Goal: Information Seeking & Learning: Learn about a topic

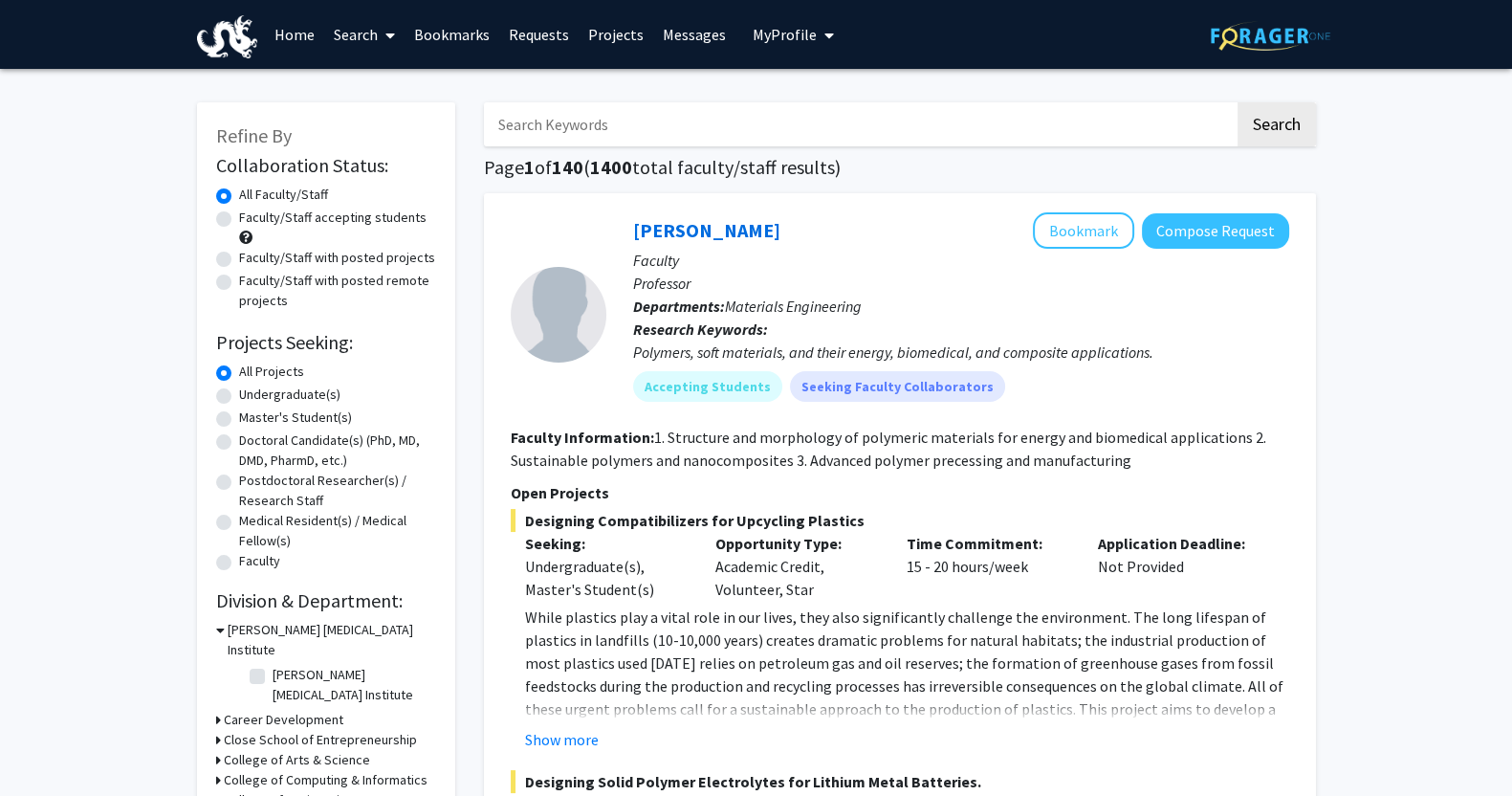
click at [269, 257] on label "Faculty/Staff with posted projects" at bounding box center [337, 257] width 196 height 20
click at [251, 257] on input "Faculty/Staff with posted projects" at bounding box center [245, 253] width 13 height 13
radio input "true"
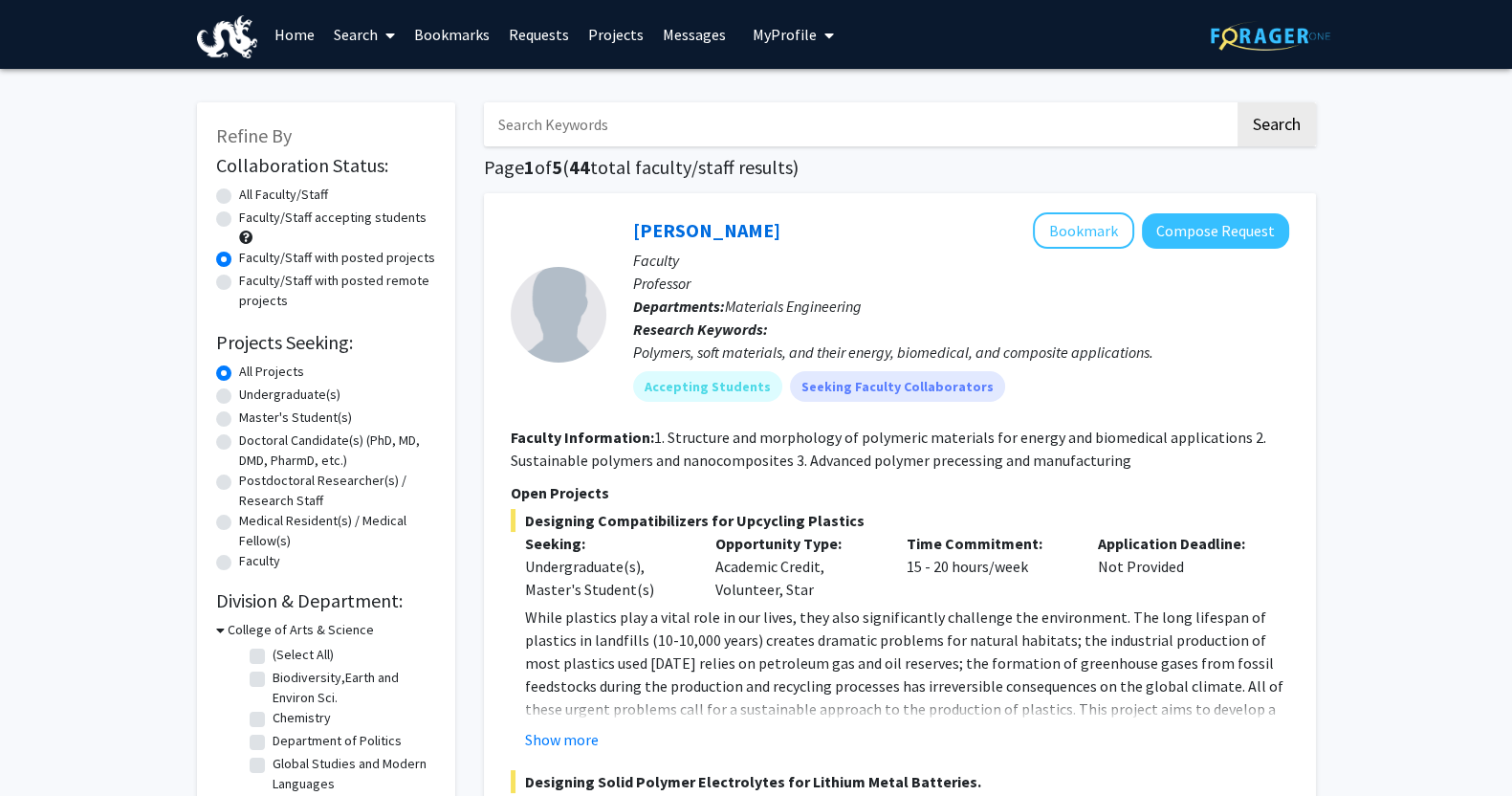
click at [277, 280] on label "Faculty/Staff with posted remote projects" at bounding box center [337, 290] width 197 height 40
click at [251, 280] on input "Faculty/Staff with posted remote projects" at bounding box center [245, 277] width 13 height 13
radio input "true"
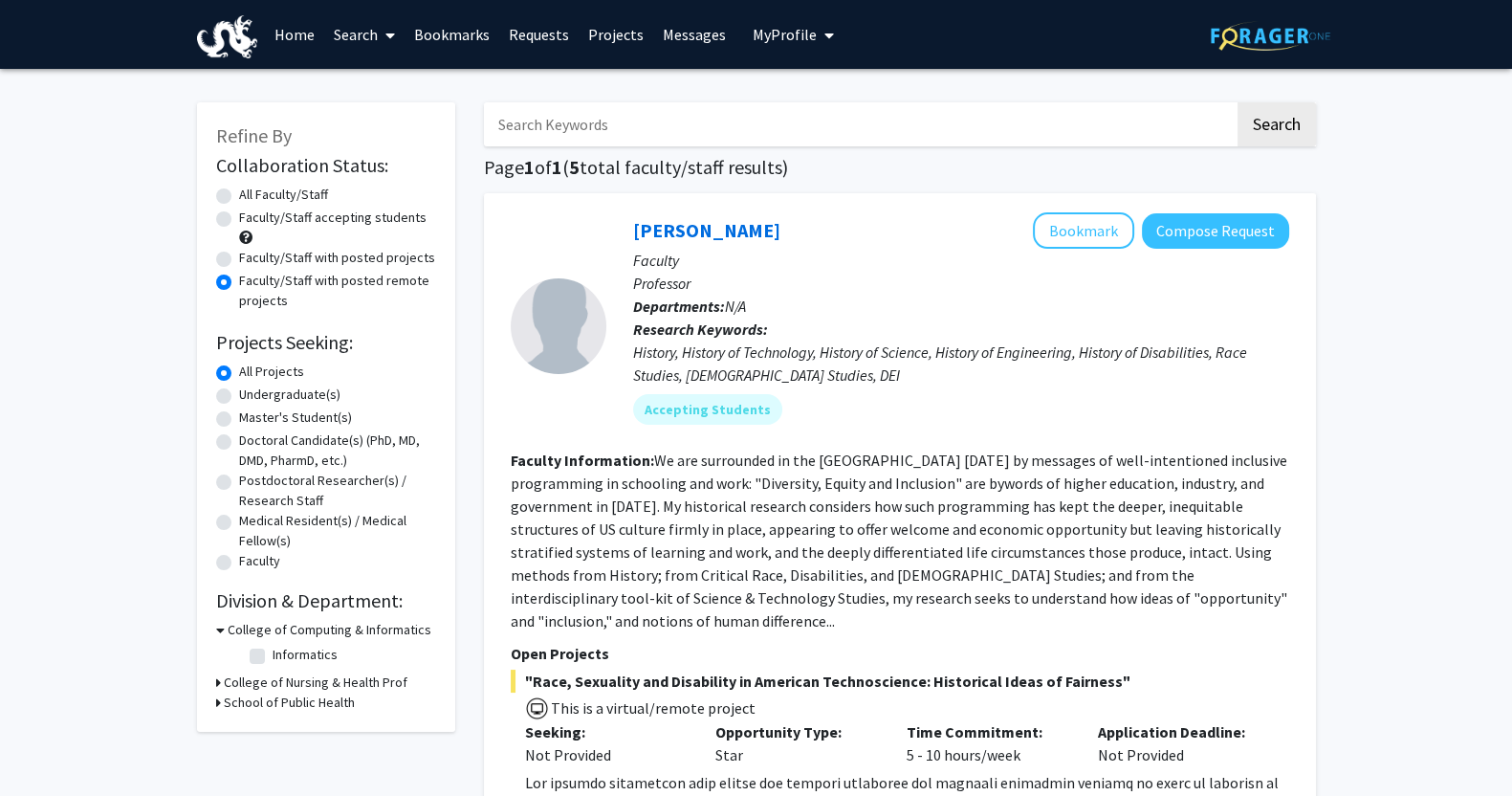
click at [291, 259] on label "Faculty/Staff with posted projects" at bounding box center [337, 257] width 196 height 20
click at [251, 259] on input "Faculty/Staff with posted projects" at bounding box center [245, 253] width 13 height 13
radio input "true"
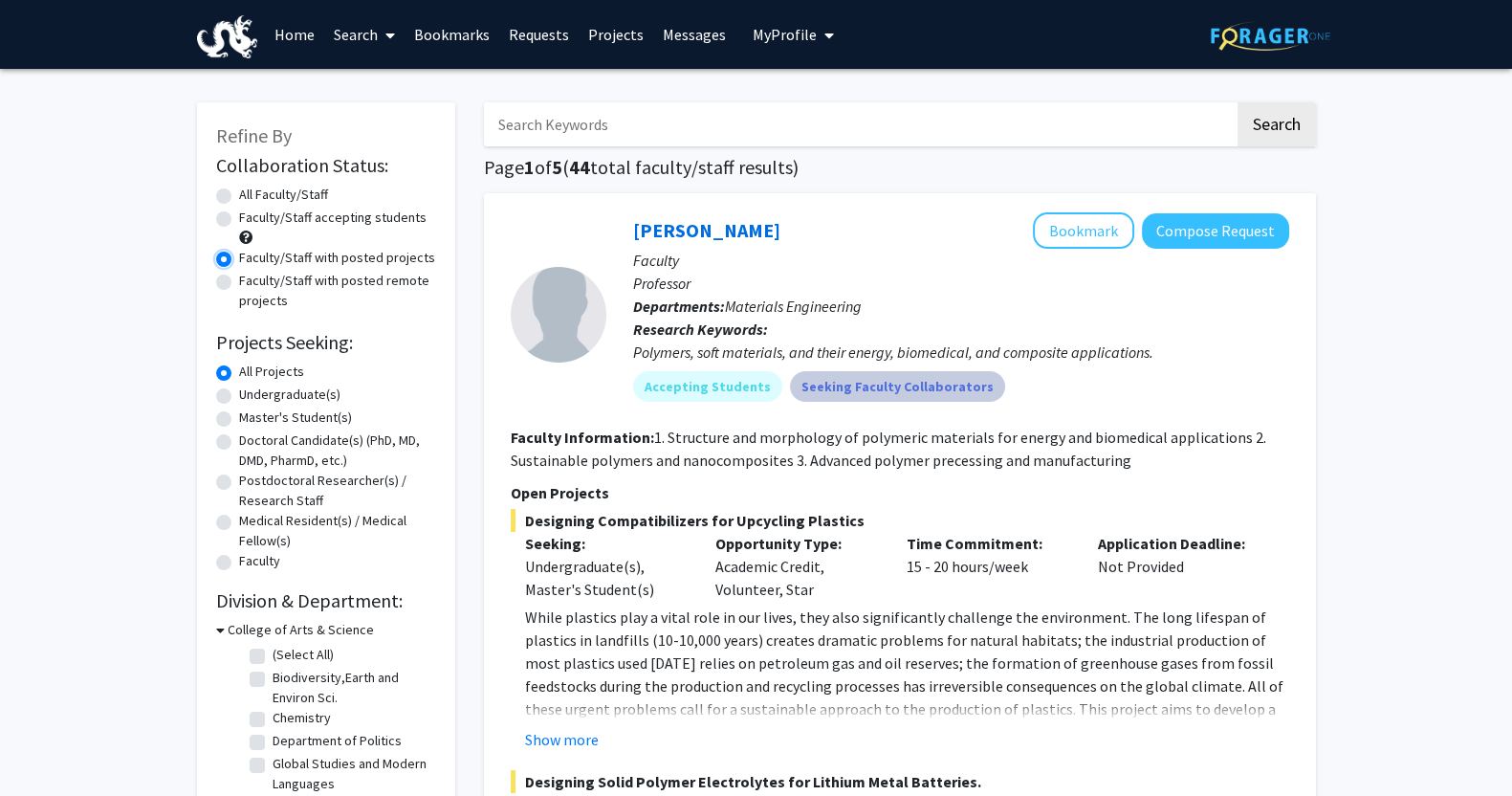
scroll to position [159, 0]
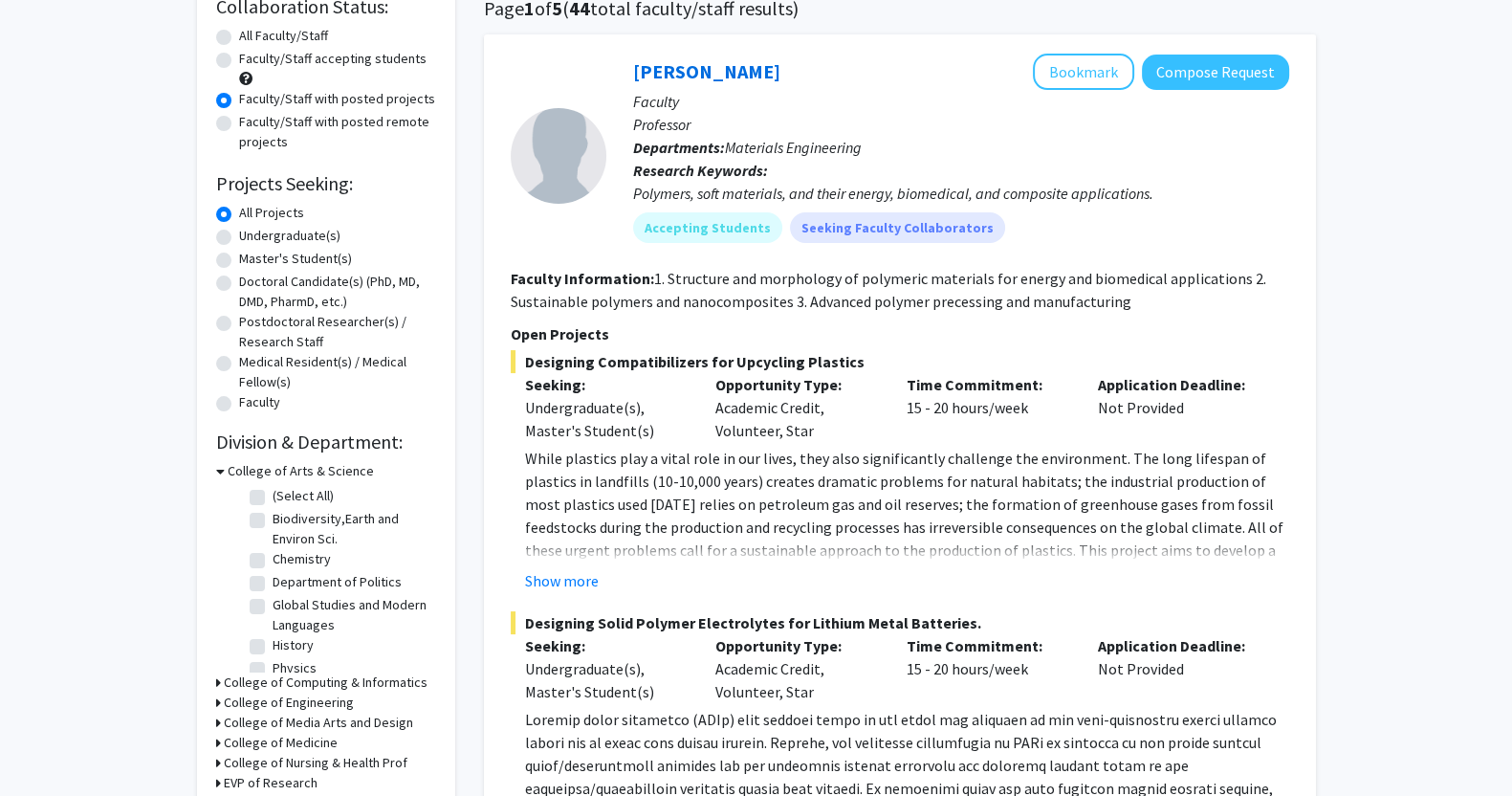
click at [268, 466] on h3 "College of Arts & Science" at bounding box center [301, 471] width 147 height 20
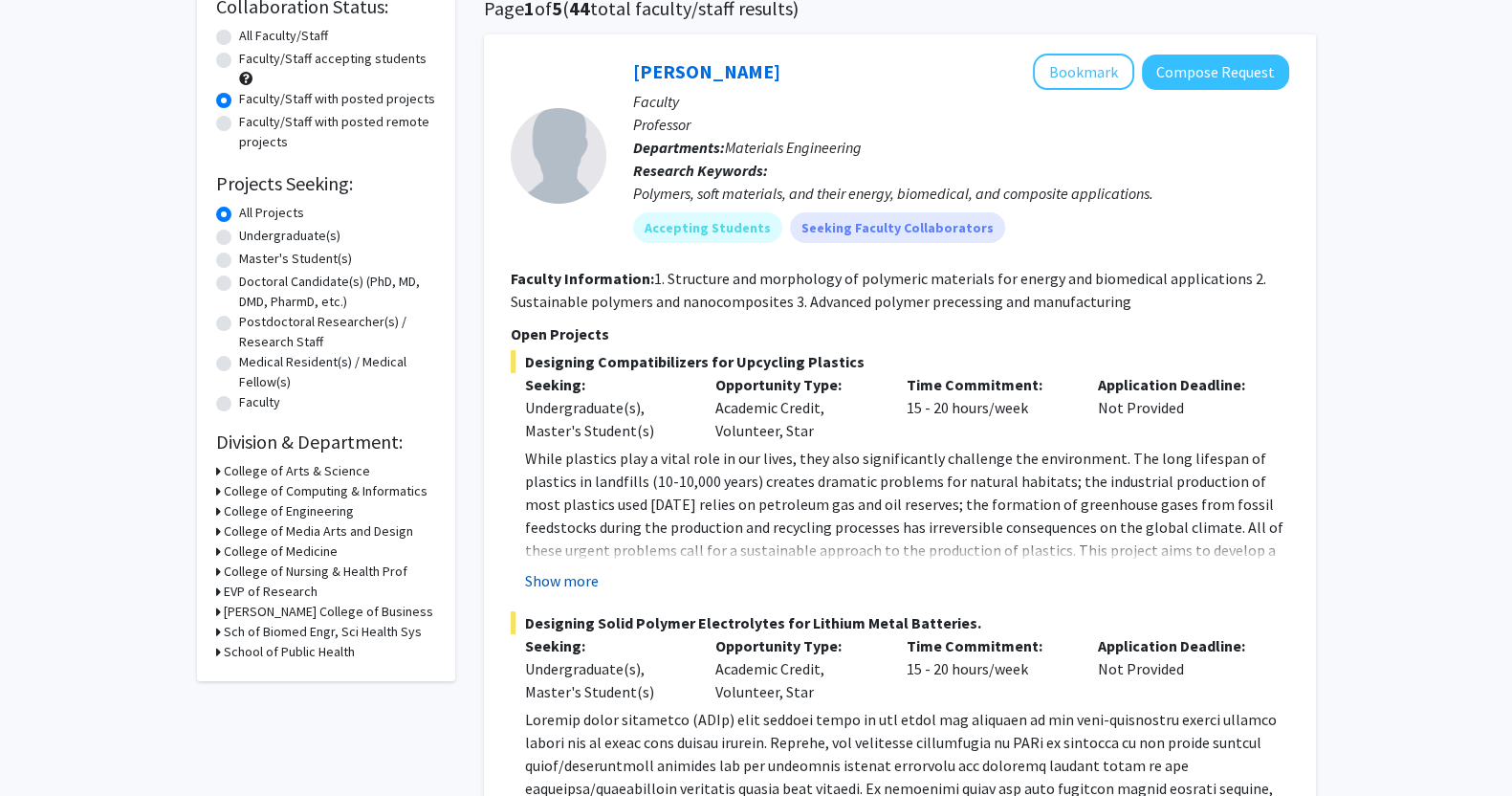
click at [574, 580] on button "Show more" at bounding box center [562, 580] width 74 height 23
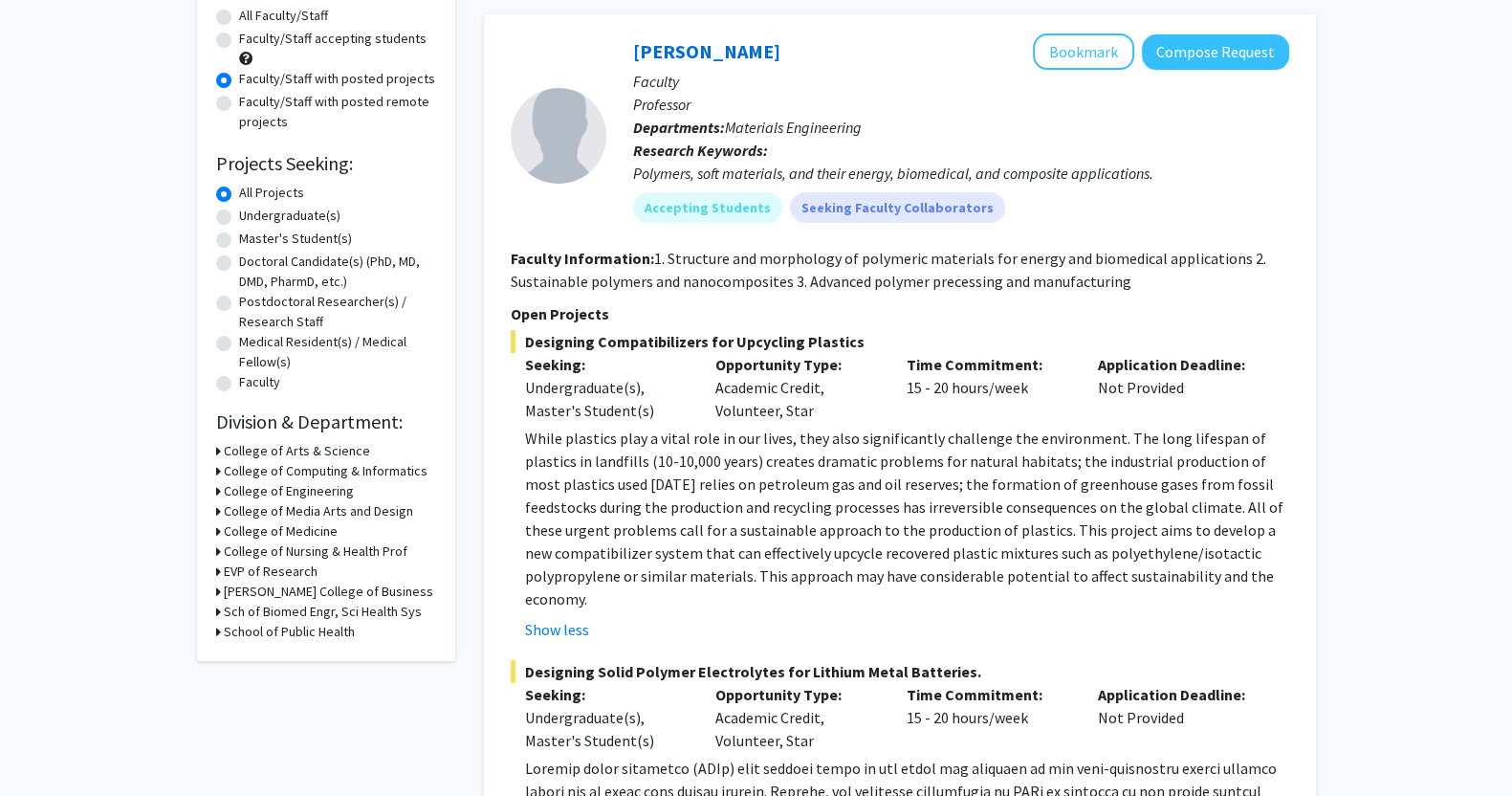
scroll to position [181, 0]
click at [1234, 53] on div at bounding box center [1356, 86] width 268 height 153
click at [1200, 46] on button "Compose Request" at bounding box center [1216, 50] width 148 height 35
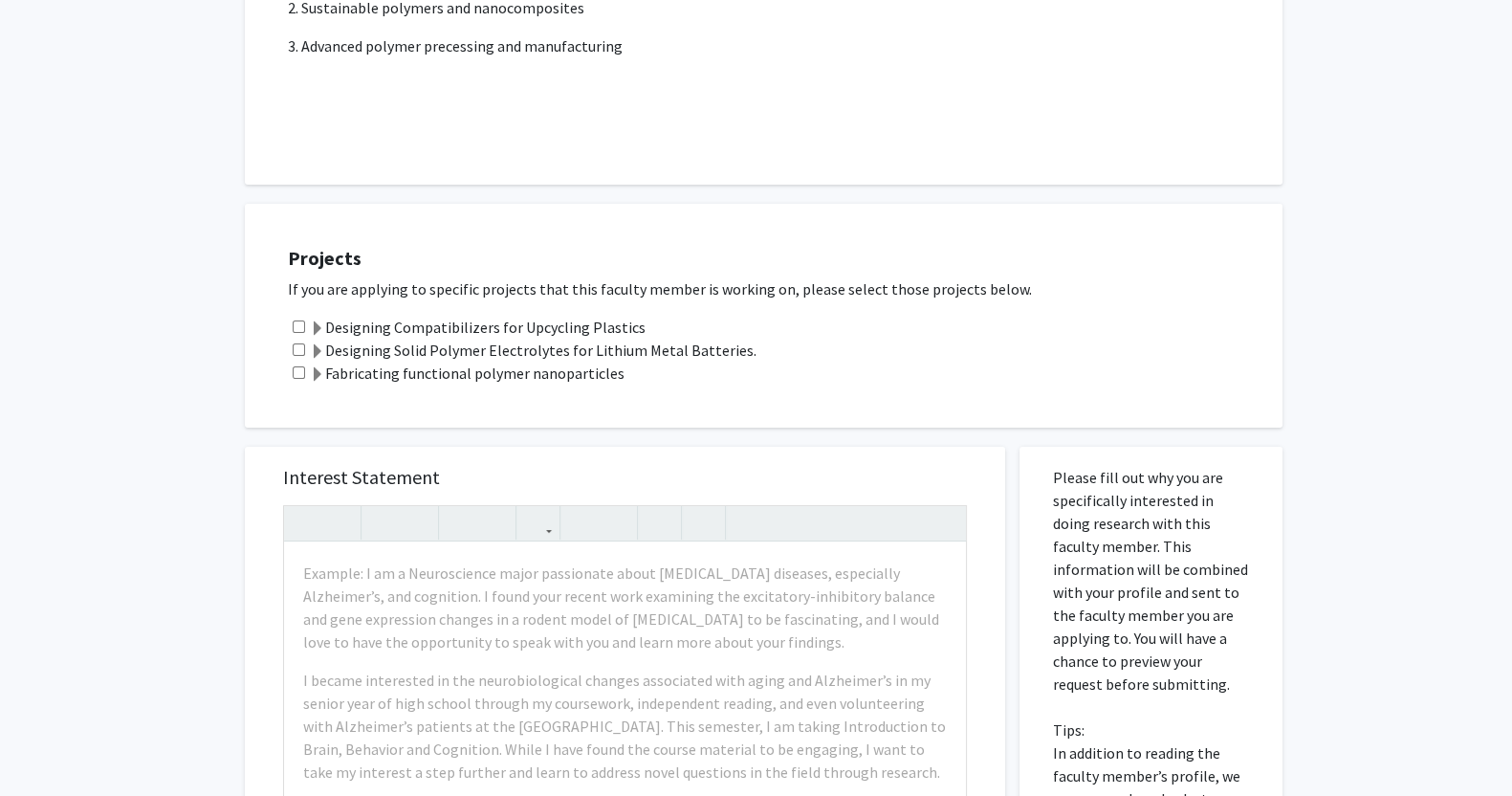
scroll to position [473, 0]
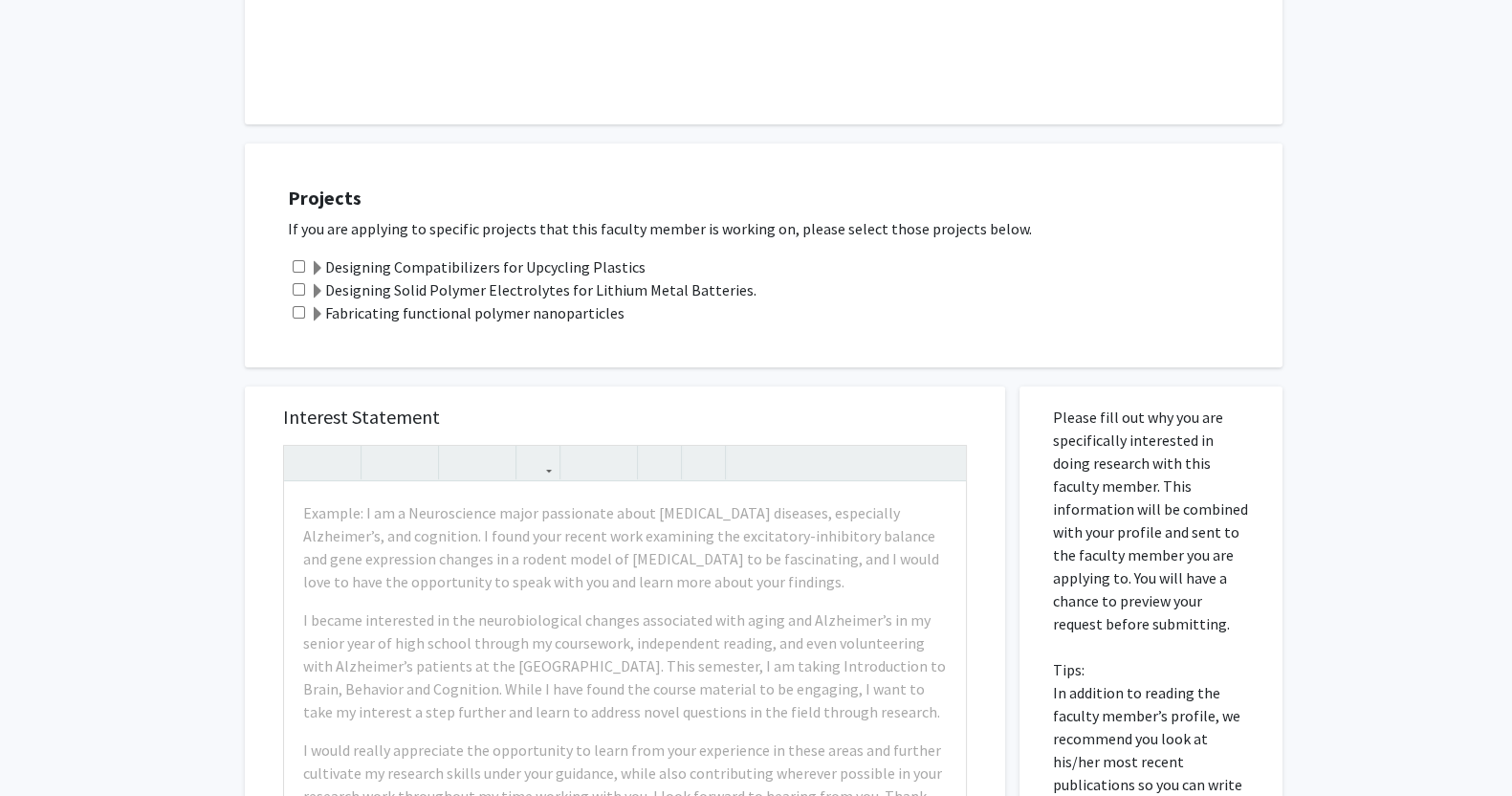
click at [321, 262] on span at bounding box center [317, 269] width 16 height 16
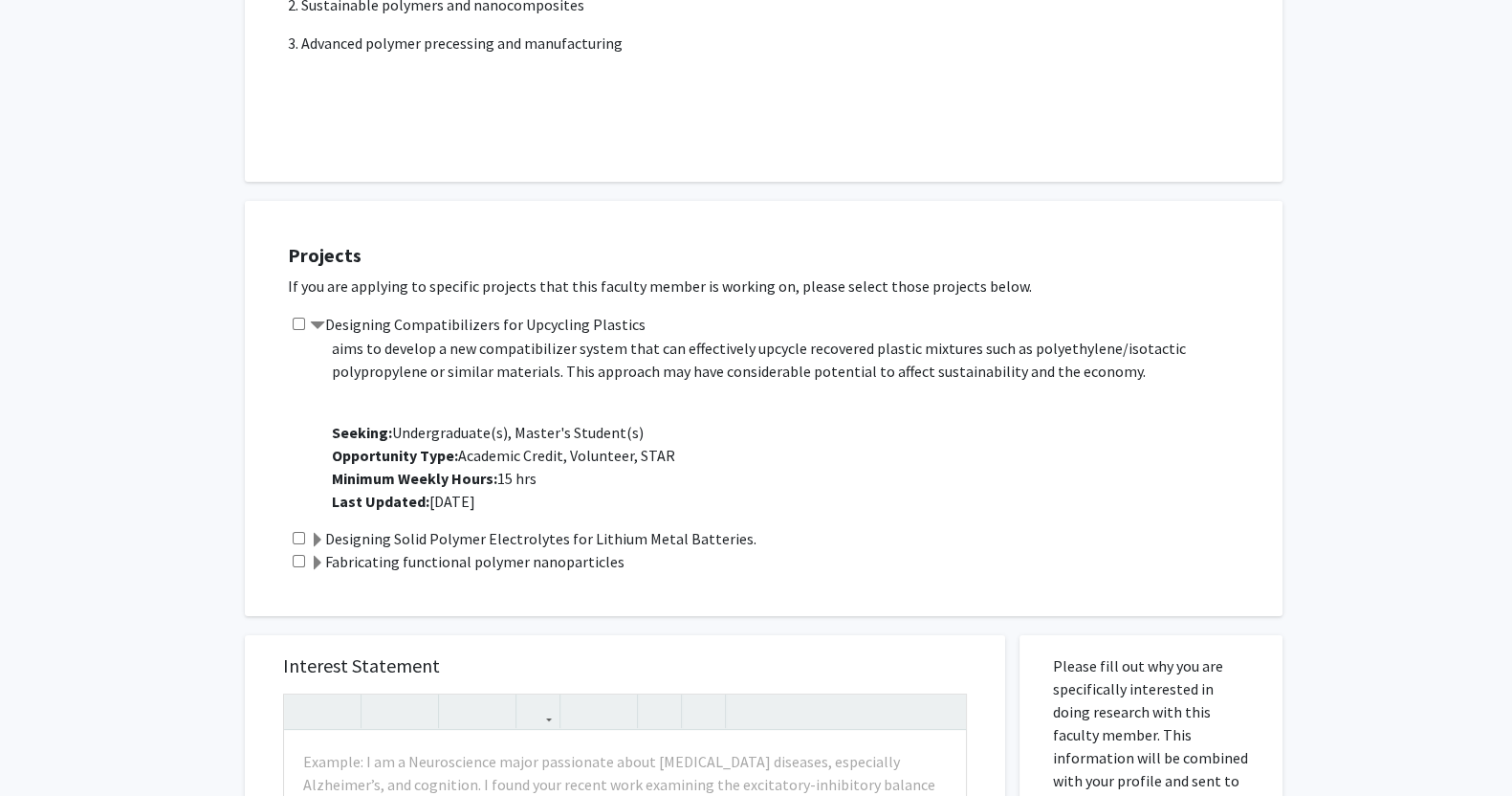
scroll to position [0, 0]
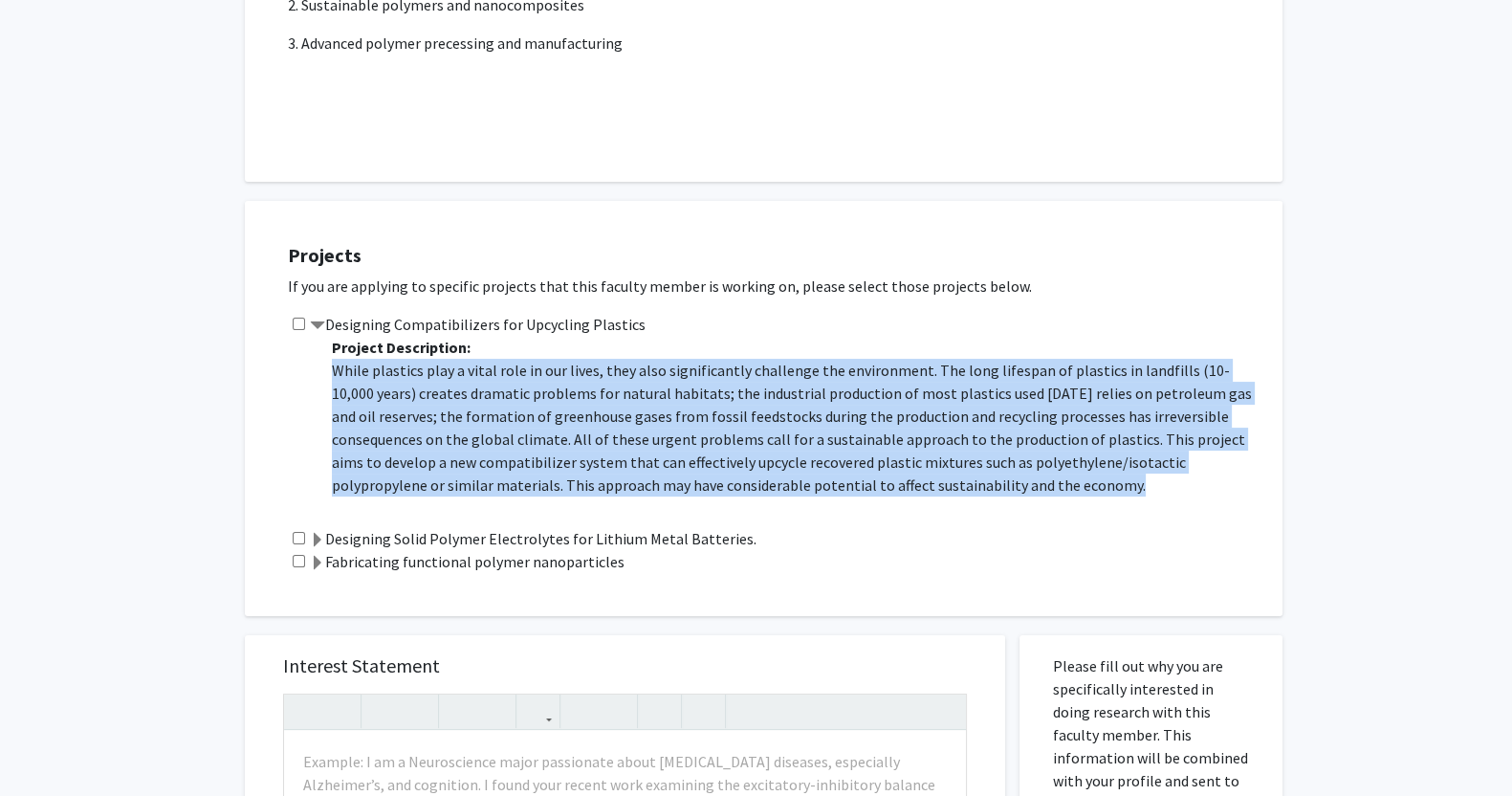
drag, startPoint x: 322, startPoint y: 368, endPoint x: 1034, endPoint y: 487, distance: 721.9
click at [1034, 487] on div "Project Description: While plastics play a vital role in our lives, they also s…" at bounding box center [790, 431] width 947 height 191
click at [1034, 487] on p "While plastics play a vital role in our lives, they also significantly challeng…" at bounding box center [798, 428] width 932 height 138
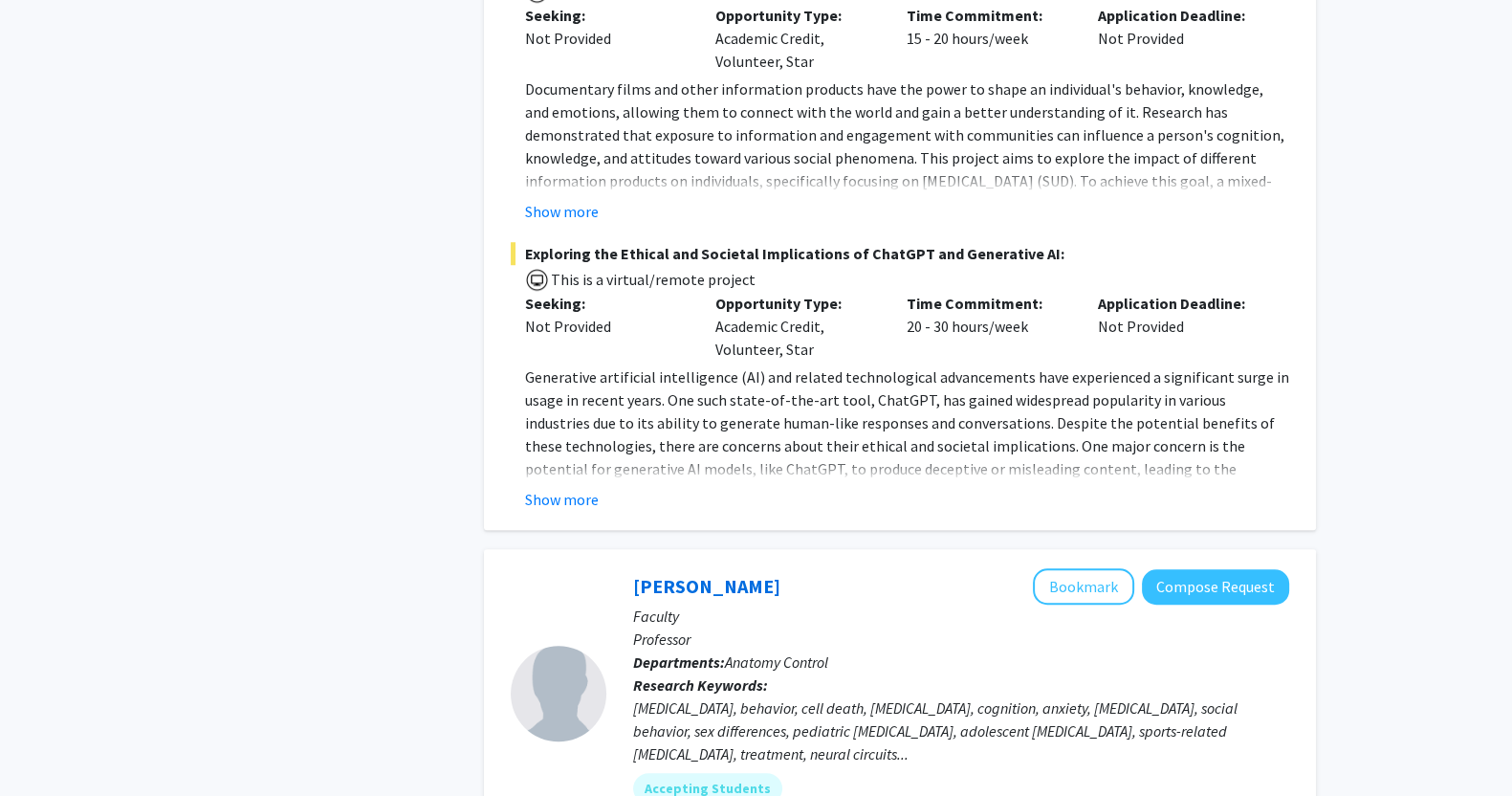
scroll to position [1814, 0]
click at [575, 490] on button "Show more" at bounding box center [562, 498] width 74 height 23
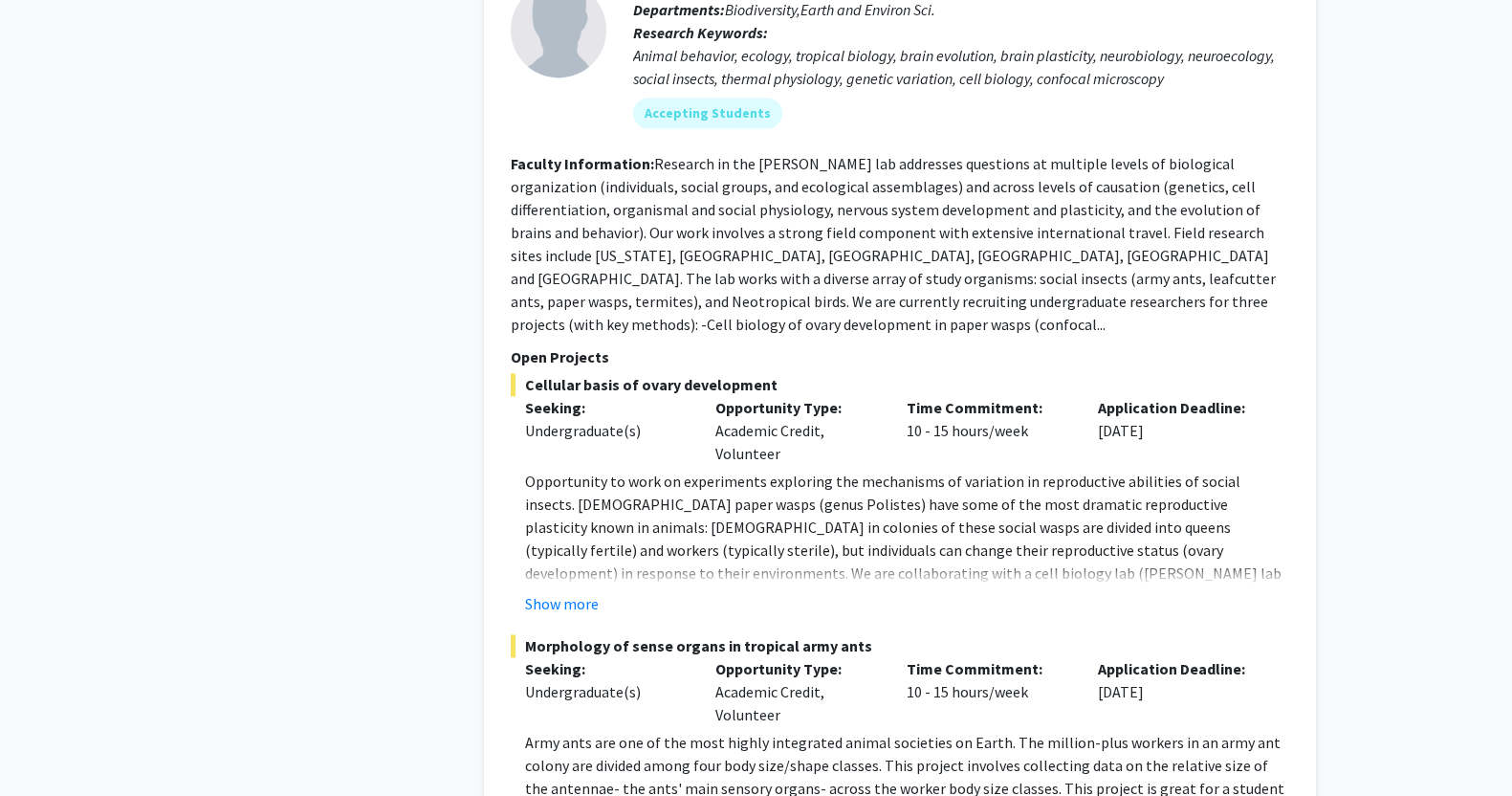
scroll to position [3537, 0]
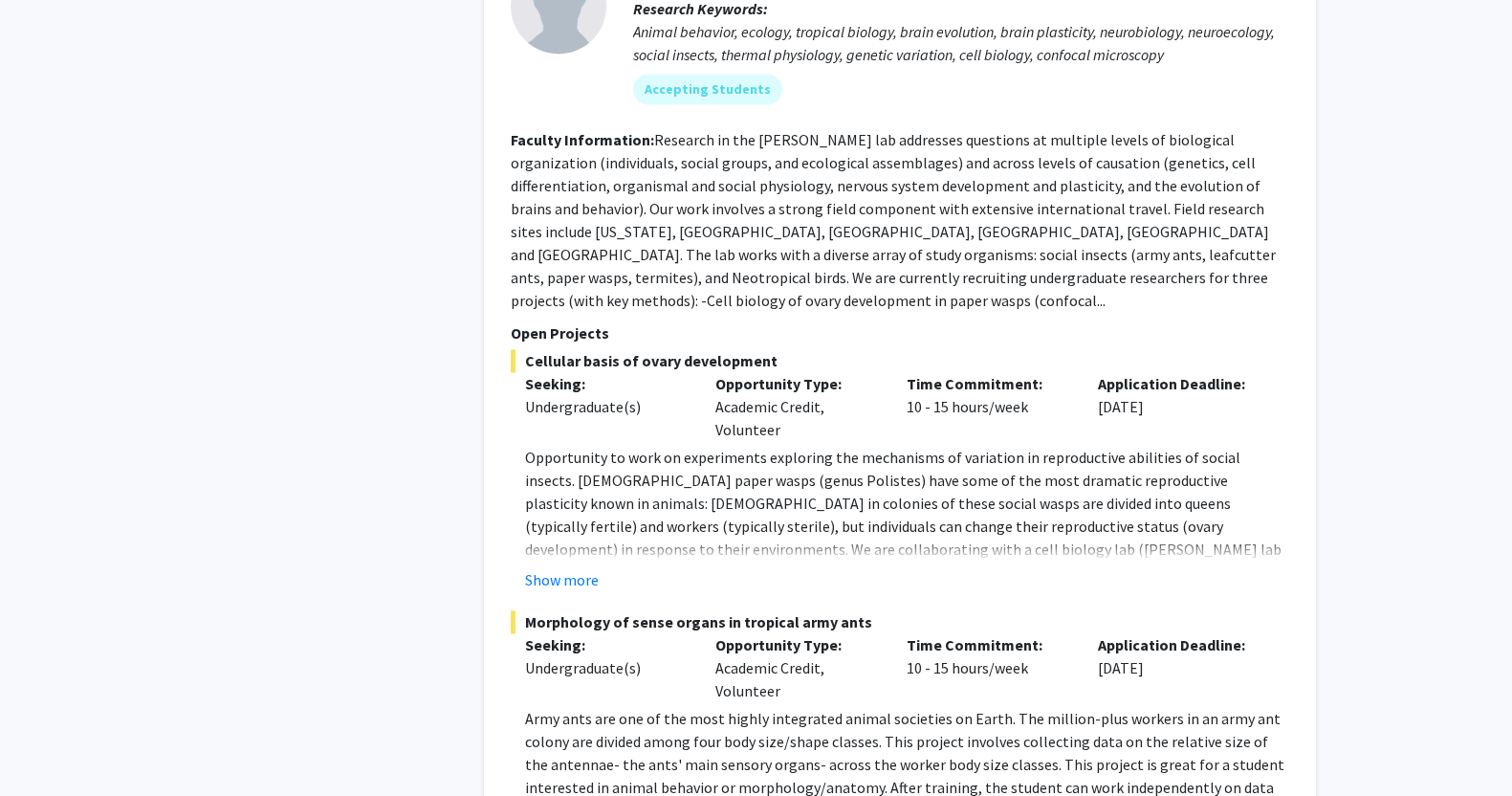
click at [548, 546] on fg-project-list "Cellular basis of ovary development Seeking: Undergraduate(s) Opportunity Type:…" at bounding box center [900, 716] width 778 height 734
click at [545, 568] on button "Show more" at bounding box center [562, 580] width 74 height 23
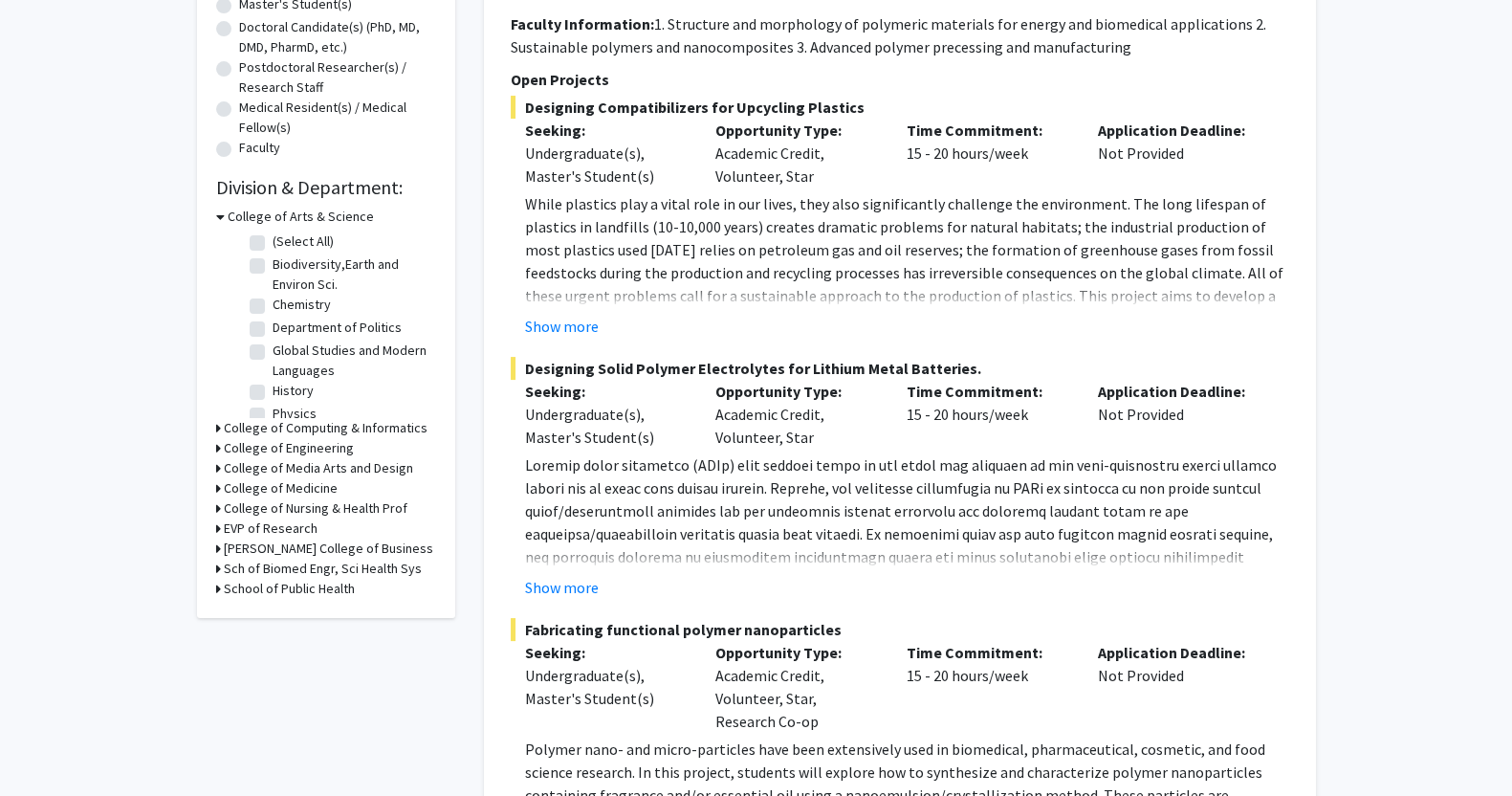
scroll to position [413, 0]
click at [565, 326] on button "Show more" at bounding box center [562, 327] width 74 height 23
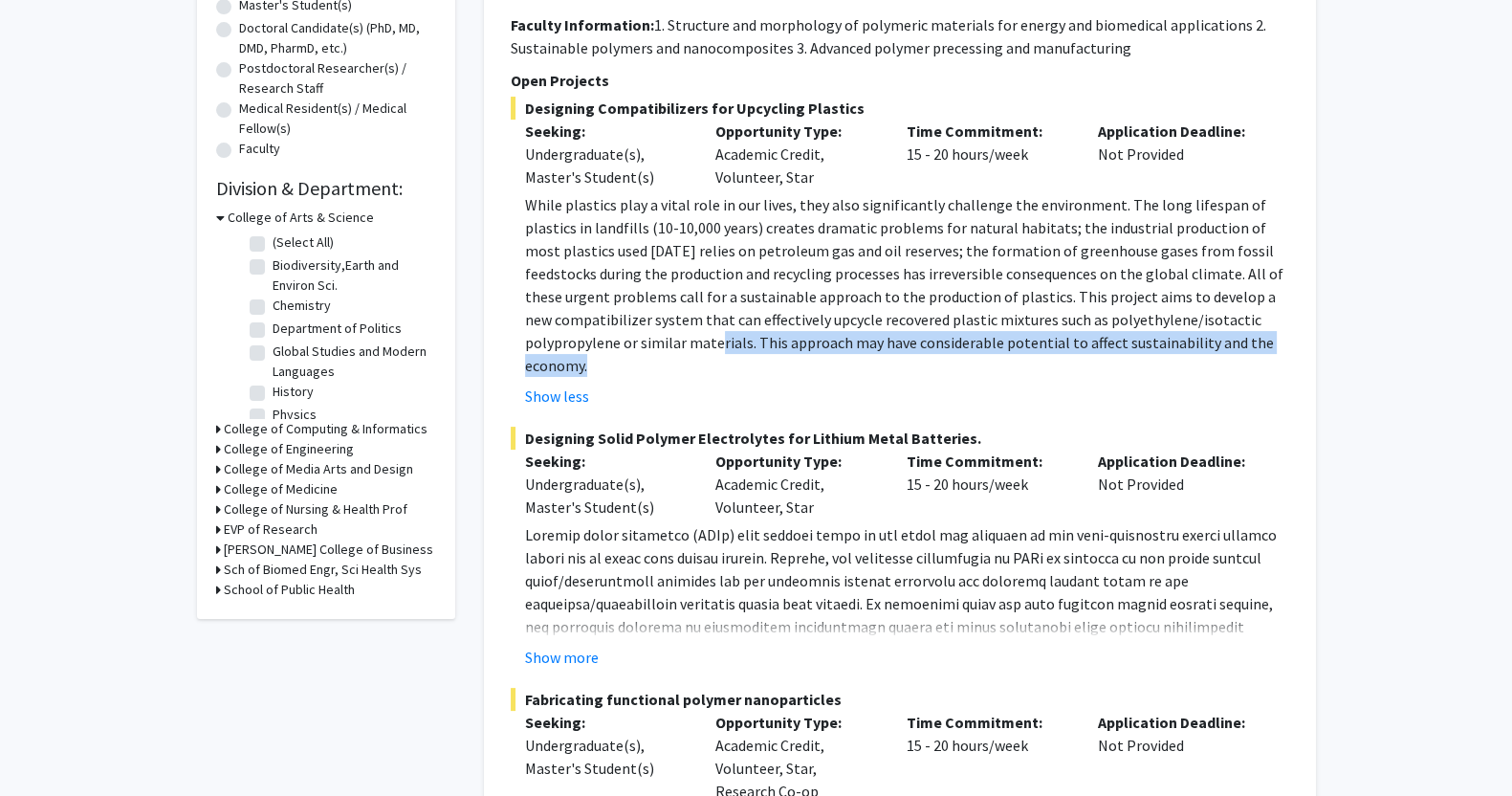
drag, startPoint x: 1208, startPoint y: 352, endPoint x: 555, endPoint y: 335, distance: 653.2
click at [555, 335] on fg-read-more "While plastics play a vital role in our lives, they also significantly challeng…" at bounding box center [900, 300] width 778 height 215
click at [555, 335] on span "While plastics play a vital role in our lives, they also significantly challeng…" at bounding box center [904, 284] width 759 height 180
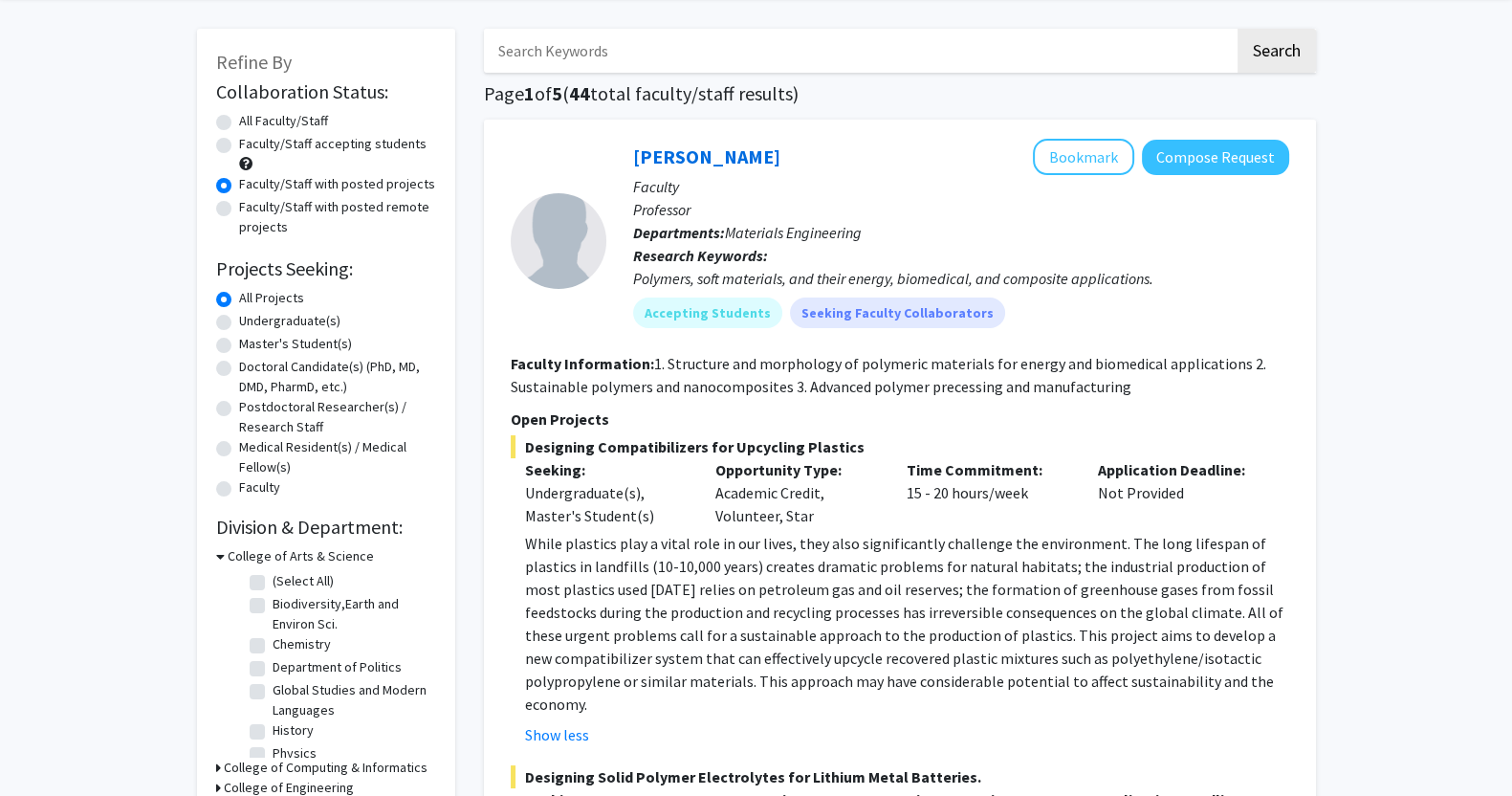
scroll to position [69, 0]
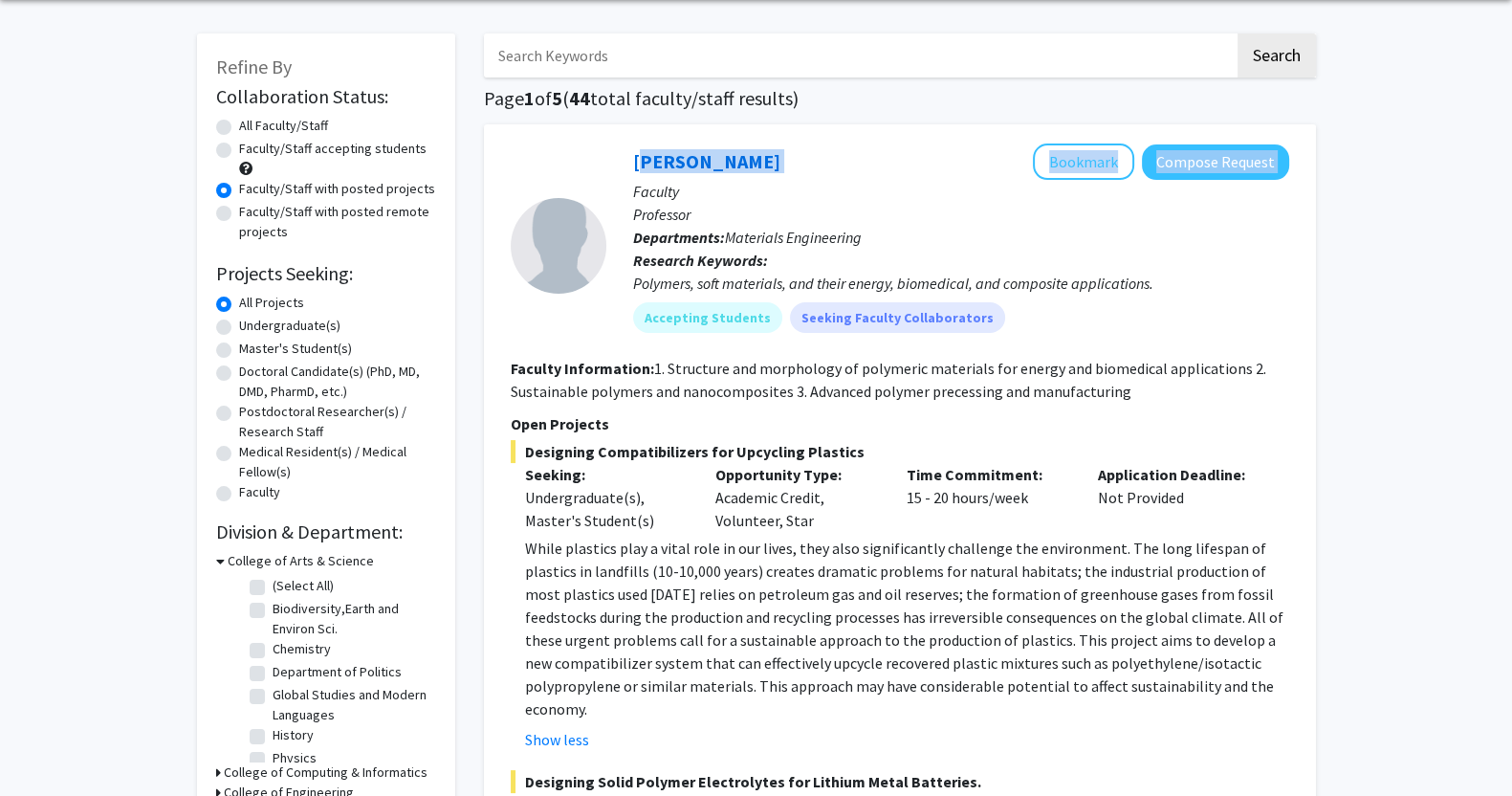
drag, startPoint x: 810, startPoint y: 161, endPoint x: 618, endPoint y: 160, distance: 192.0
click at [618, 160] on div "Christopher Li Bookmark Compose Request Faculty Professor Departments: Material…" at bounding box center [948, 246] width 683 height 204
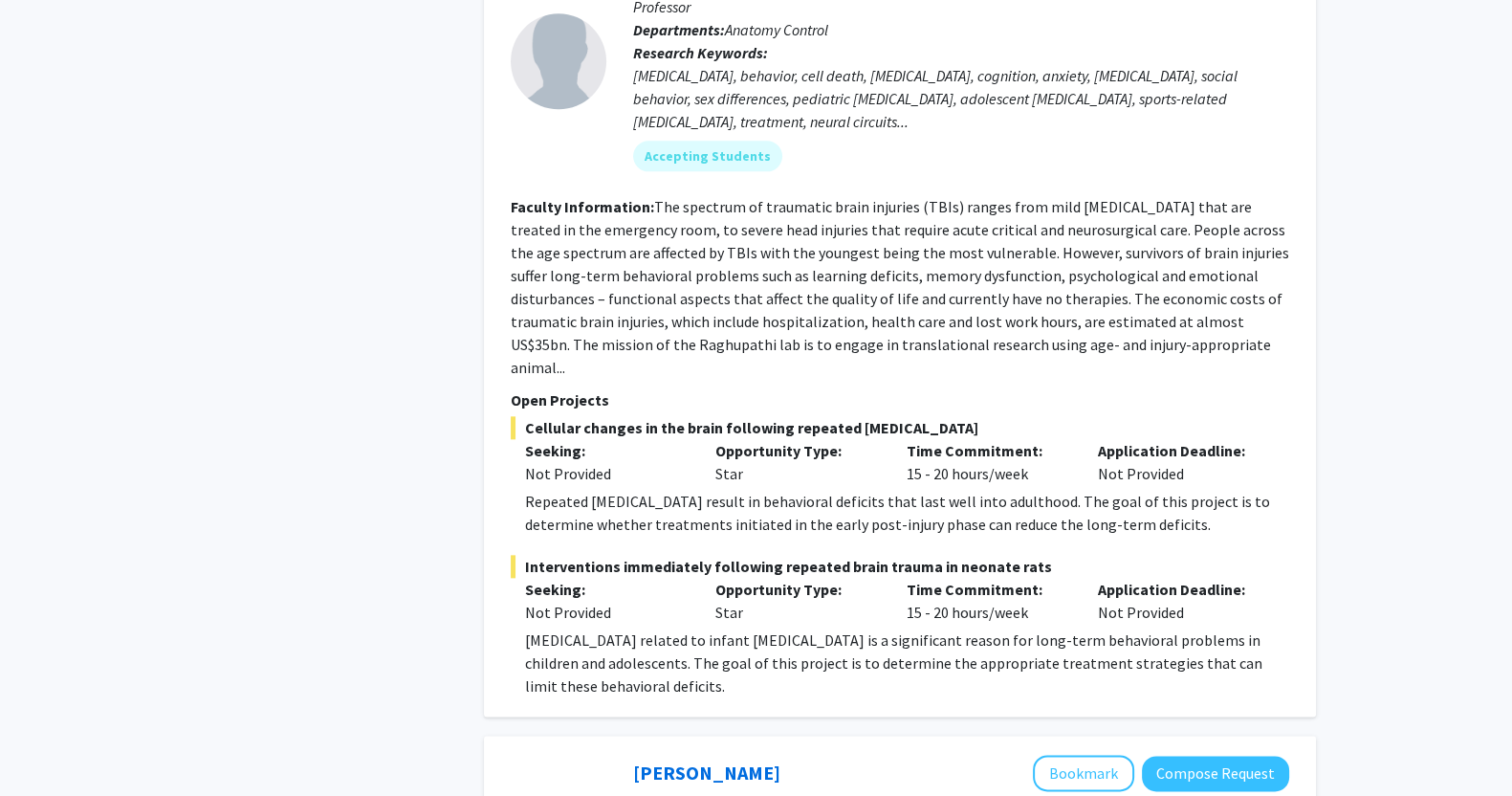
scroll to position [2742, 0]
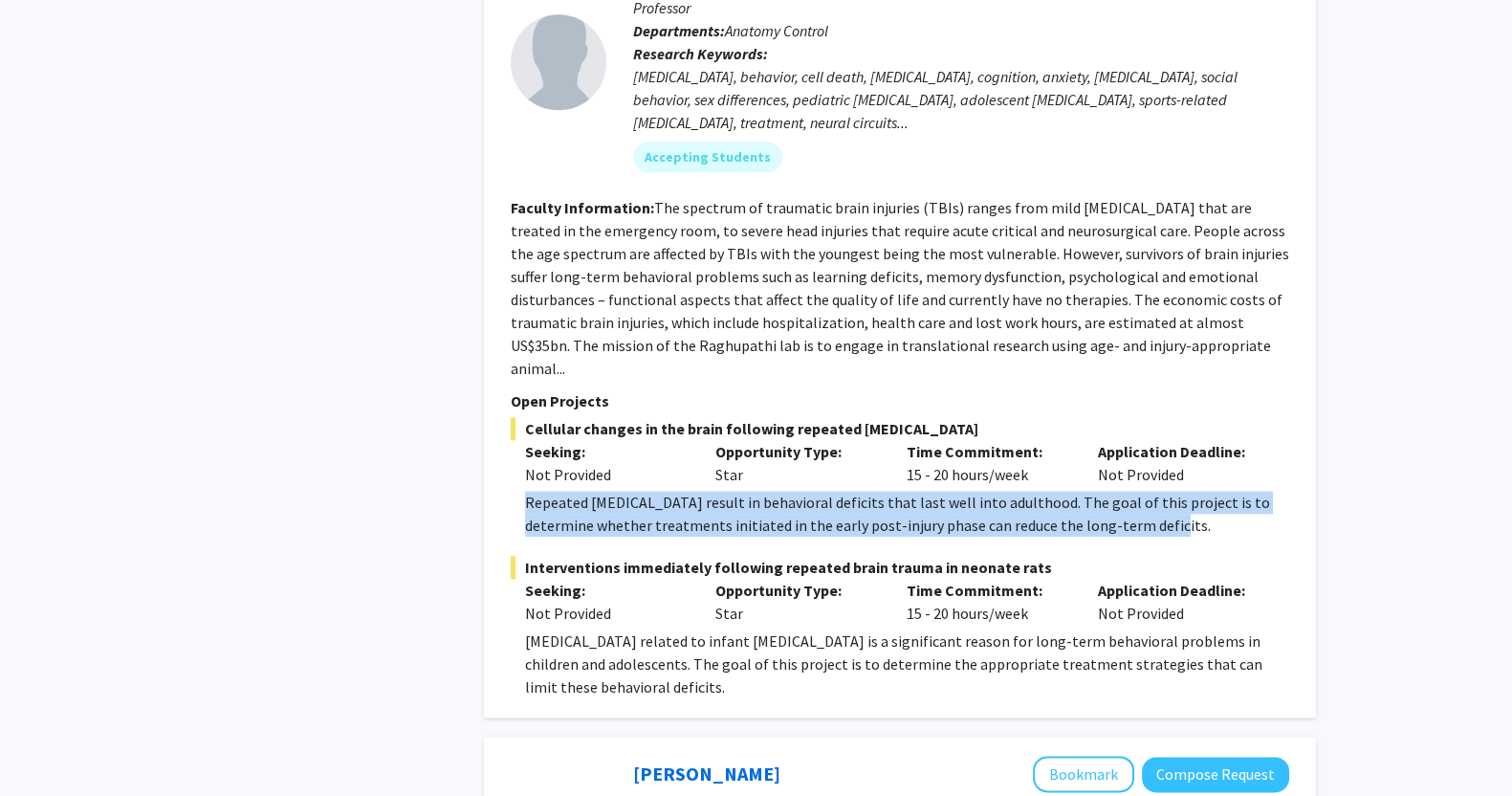
drag, startPoint x: 1118, startPoint y: 477, endPoint x: 509, endPoint y: 459, distance: 609.3
click at [509, 459] on div "Ramesh Raghupathi Bookmark Compose Request Faculty Professor Departments: Anato…" at bounding box center [901, 317] width 833 height 800
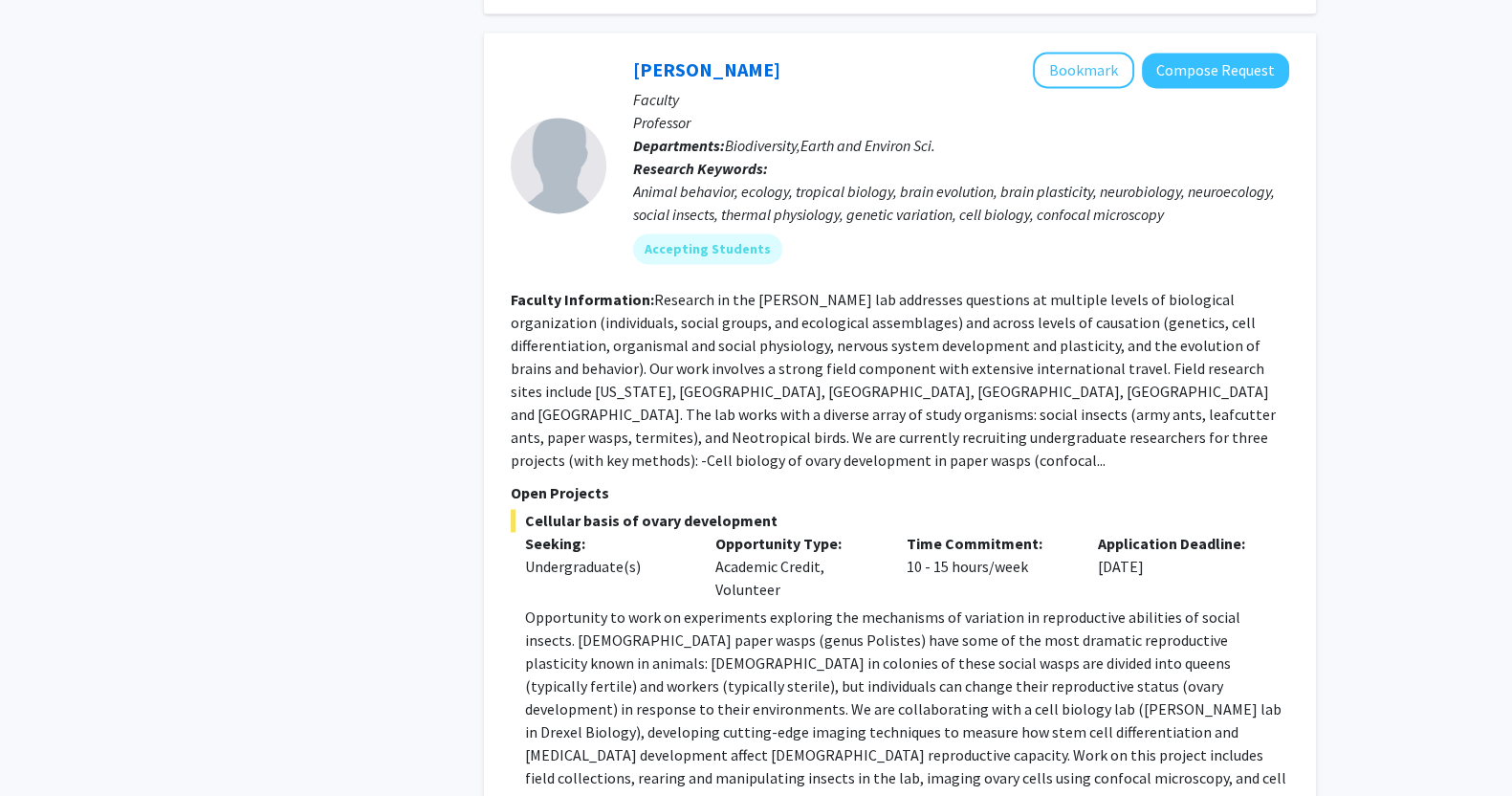
scroll to position [3506, 0]
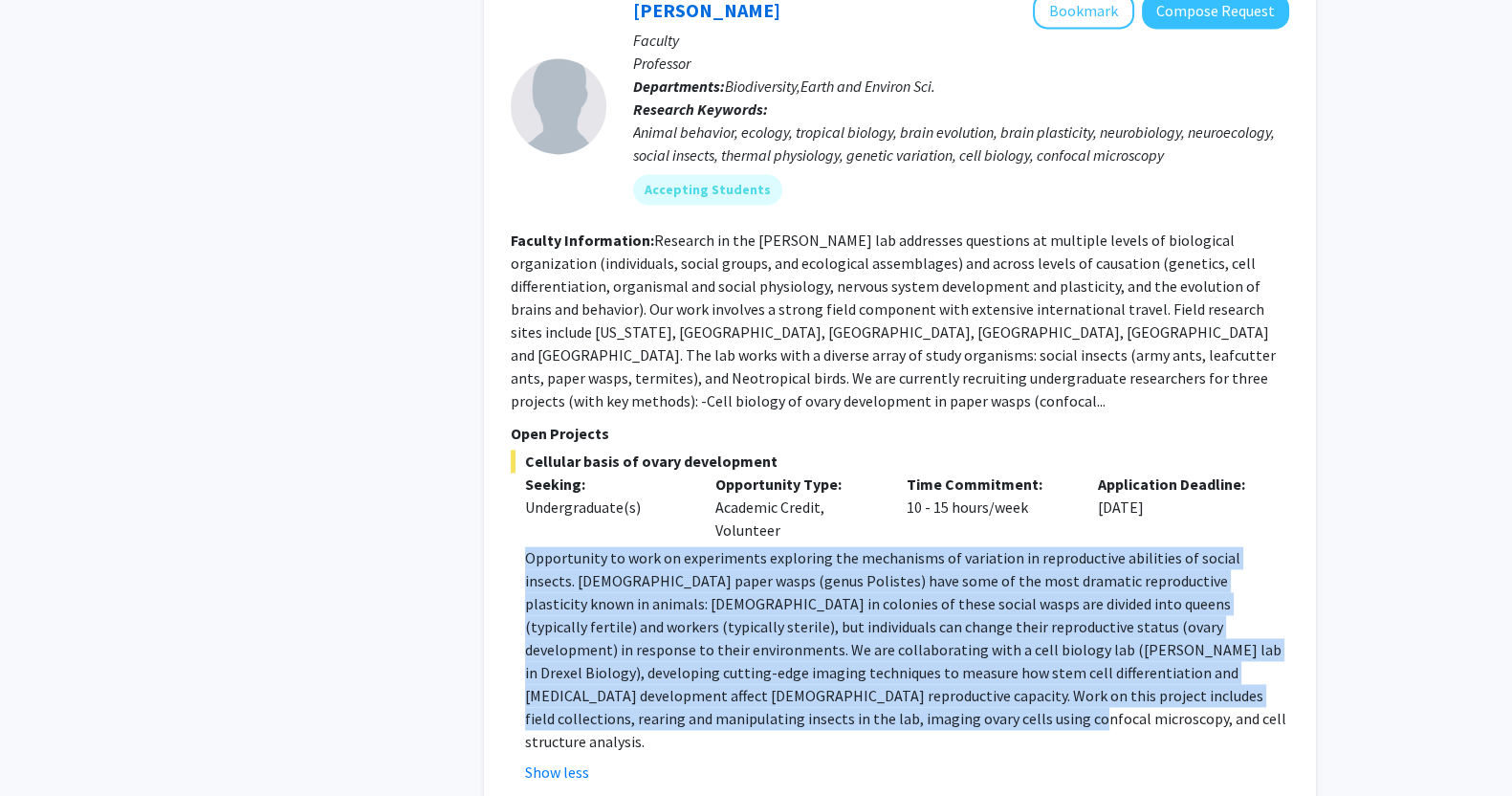
drag, startPoint x: 710, startPoint y: 647, endPoint x: 522, endPoint y: 487, distance: 246.9
click at [522, 547] on fg-read-more "Opportunity to work on experiments exploring the mechanisms of variation in rep…" at bounding box center [900, 665] width 778 height 237
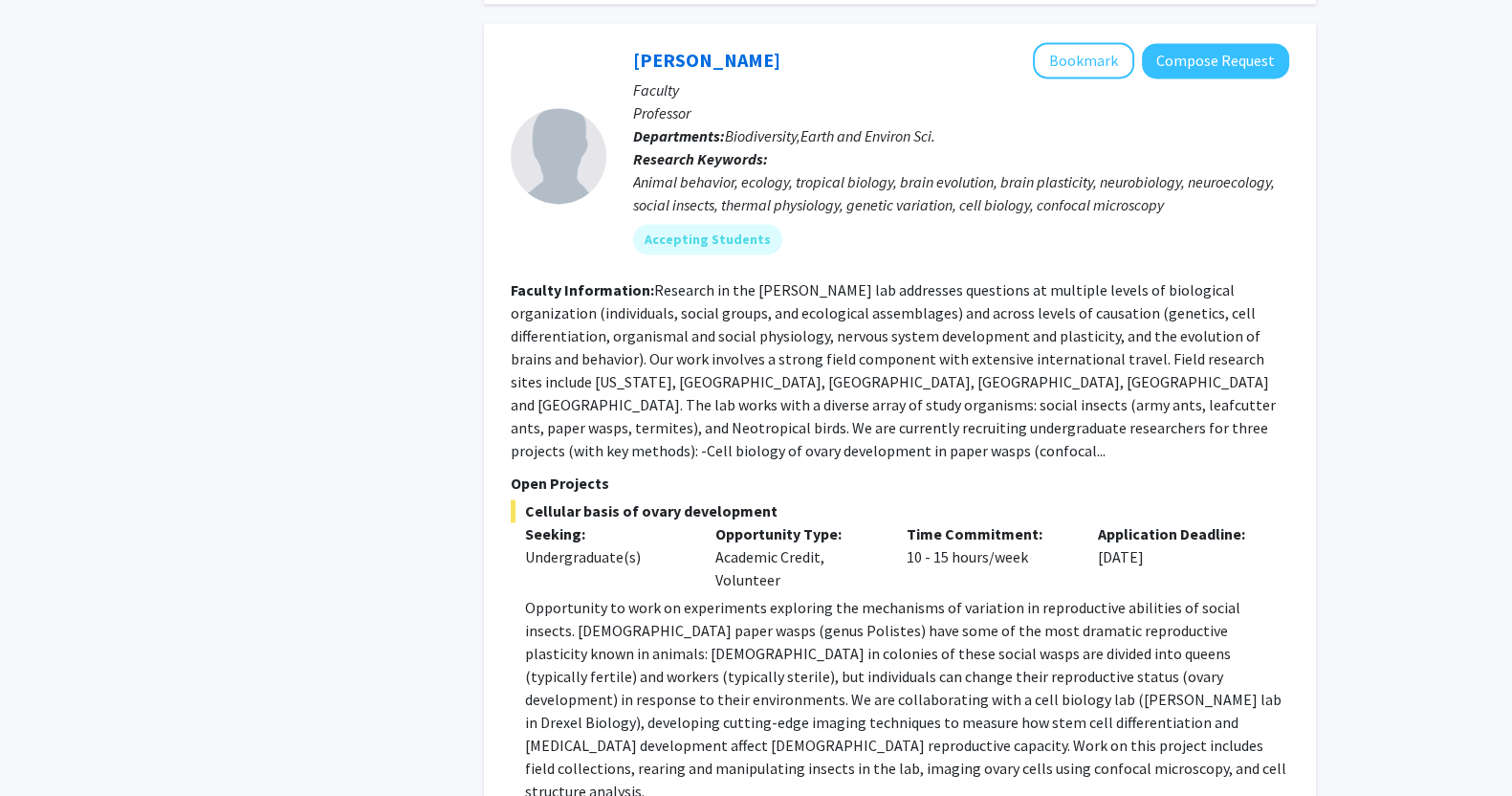
scroll to position [3632, 0]
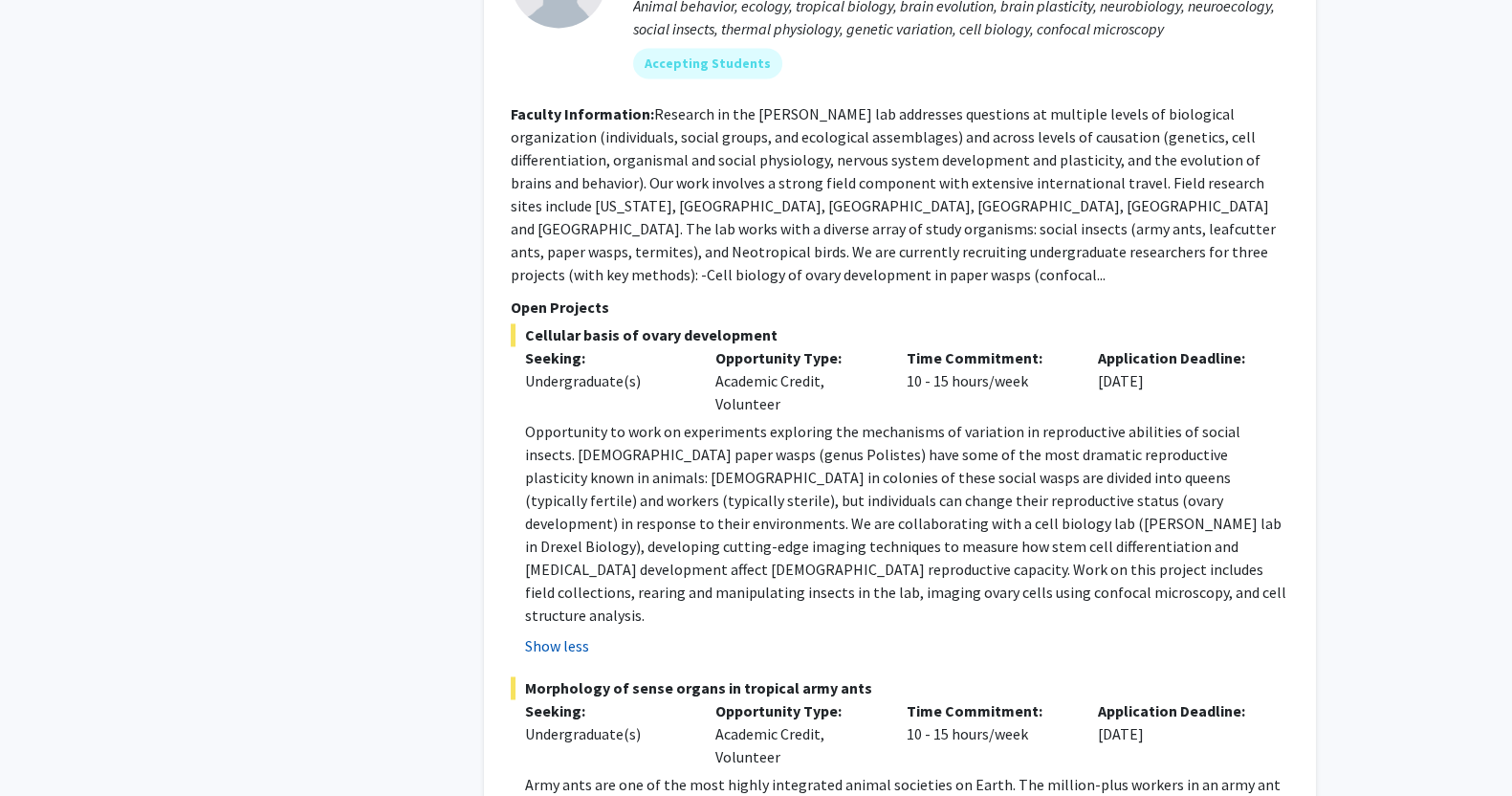
click at [579, 635] on button "Show less" at bounding box center [557, 647] width 64 height 23
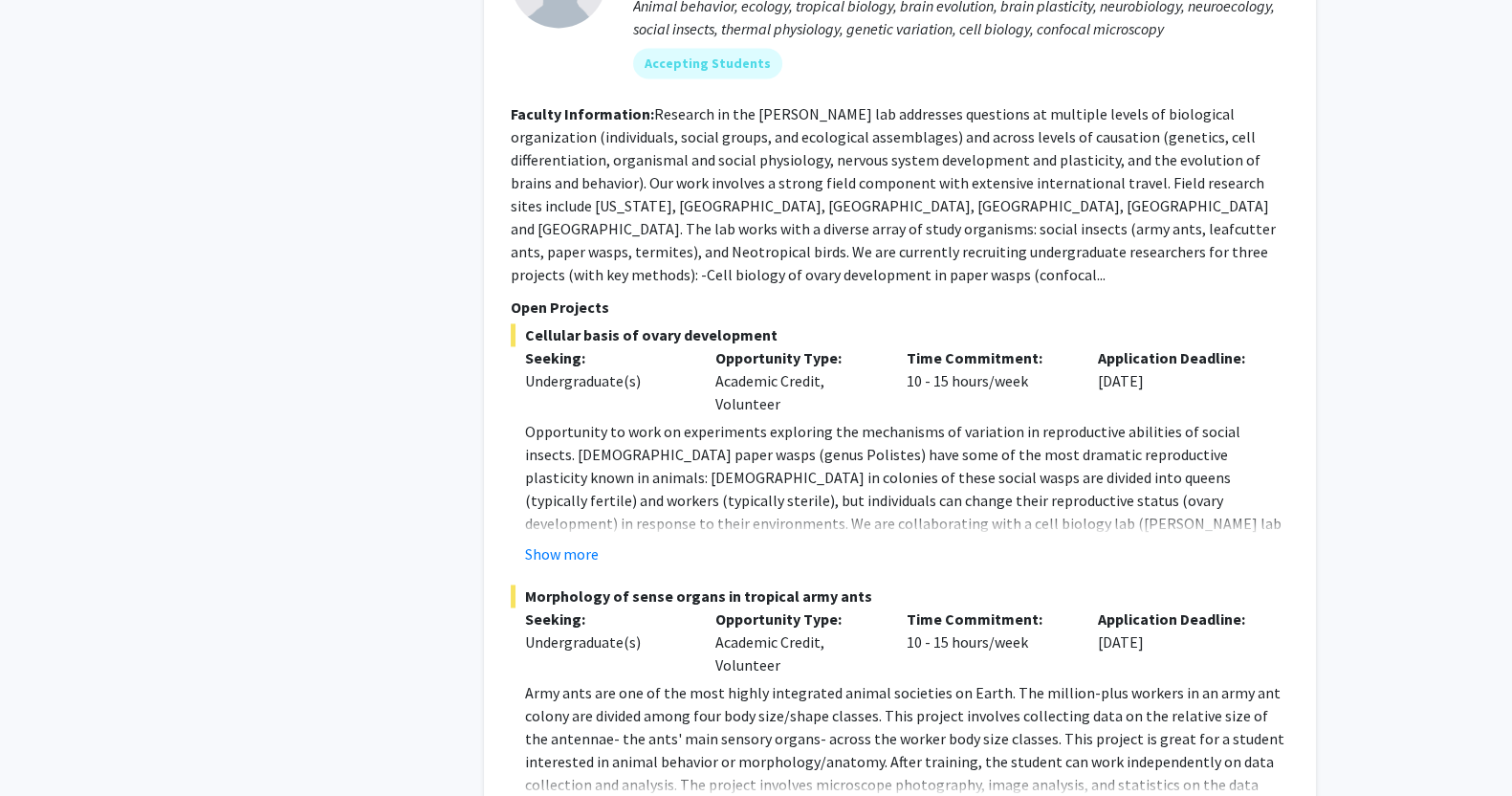
click at [607, 543] on div "Show more" at bounding box center [907, 554] width 765 height 23
click at [614, 503] on fg-project-list "Cellular basis of ovary development Seeking: Undergraduate(s) Opportunity Type:…" at bounding box center [900, 690] width 778 height 734
click at [560, 543] on button "Show more" at bounding box center [562, 554] width 74 height 23
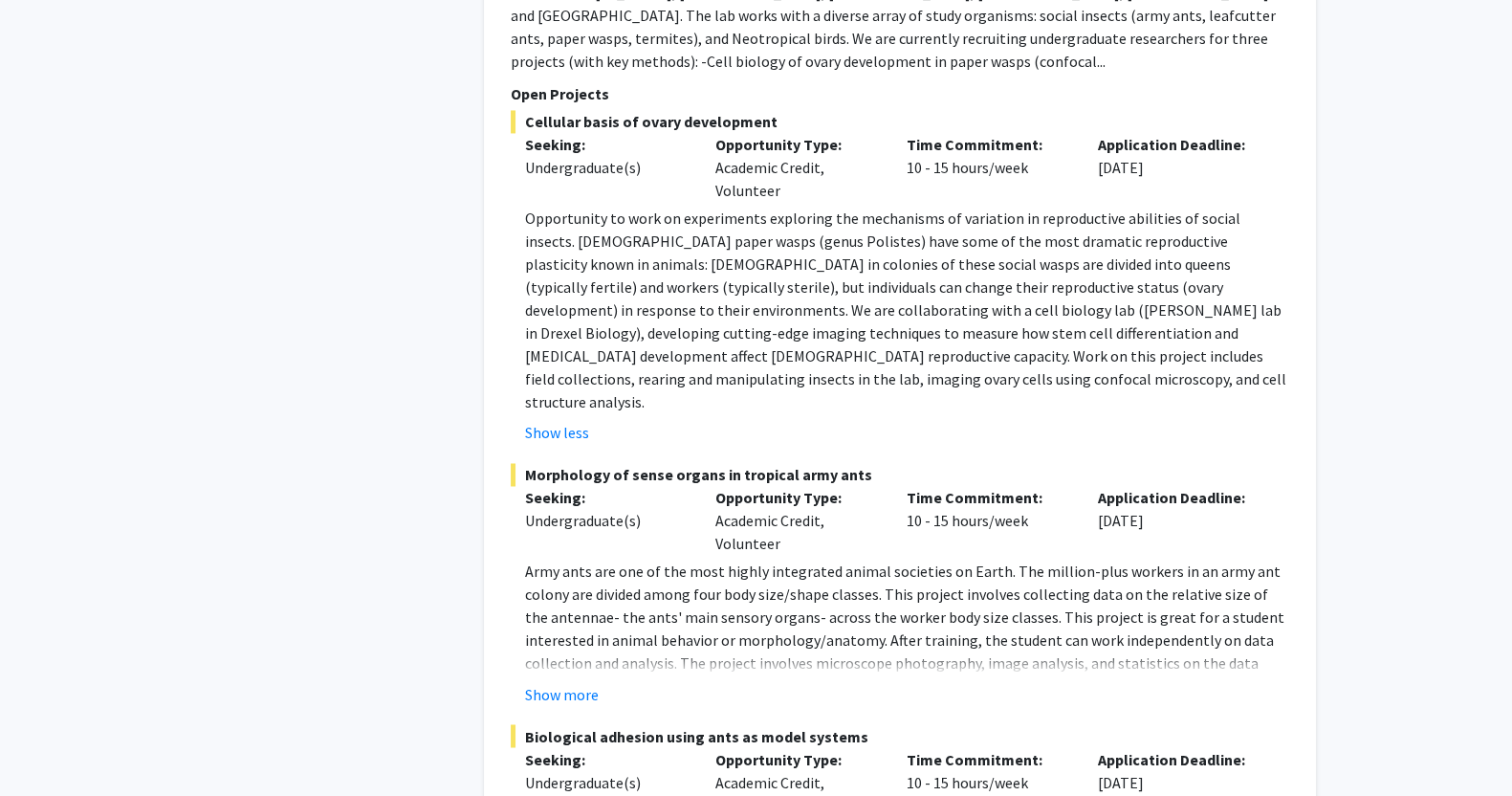
scroll to position [3848, 0]
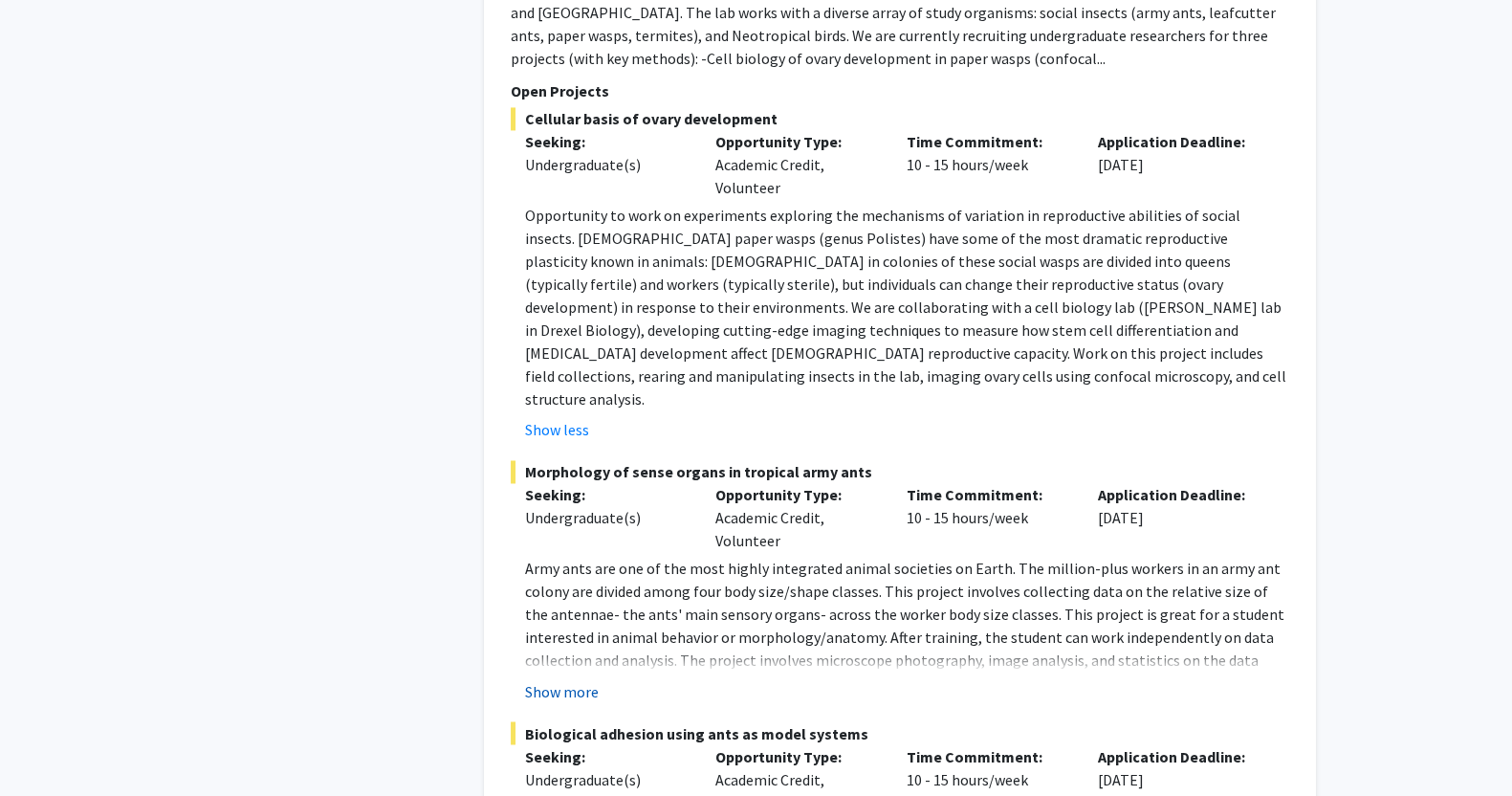
click at [565, 680] on button "Show more" at bounding box center [562, 691] width 74 height 23
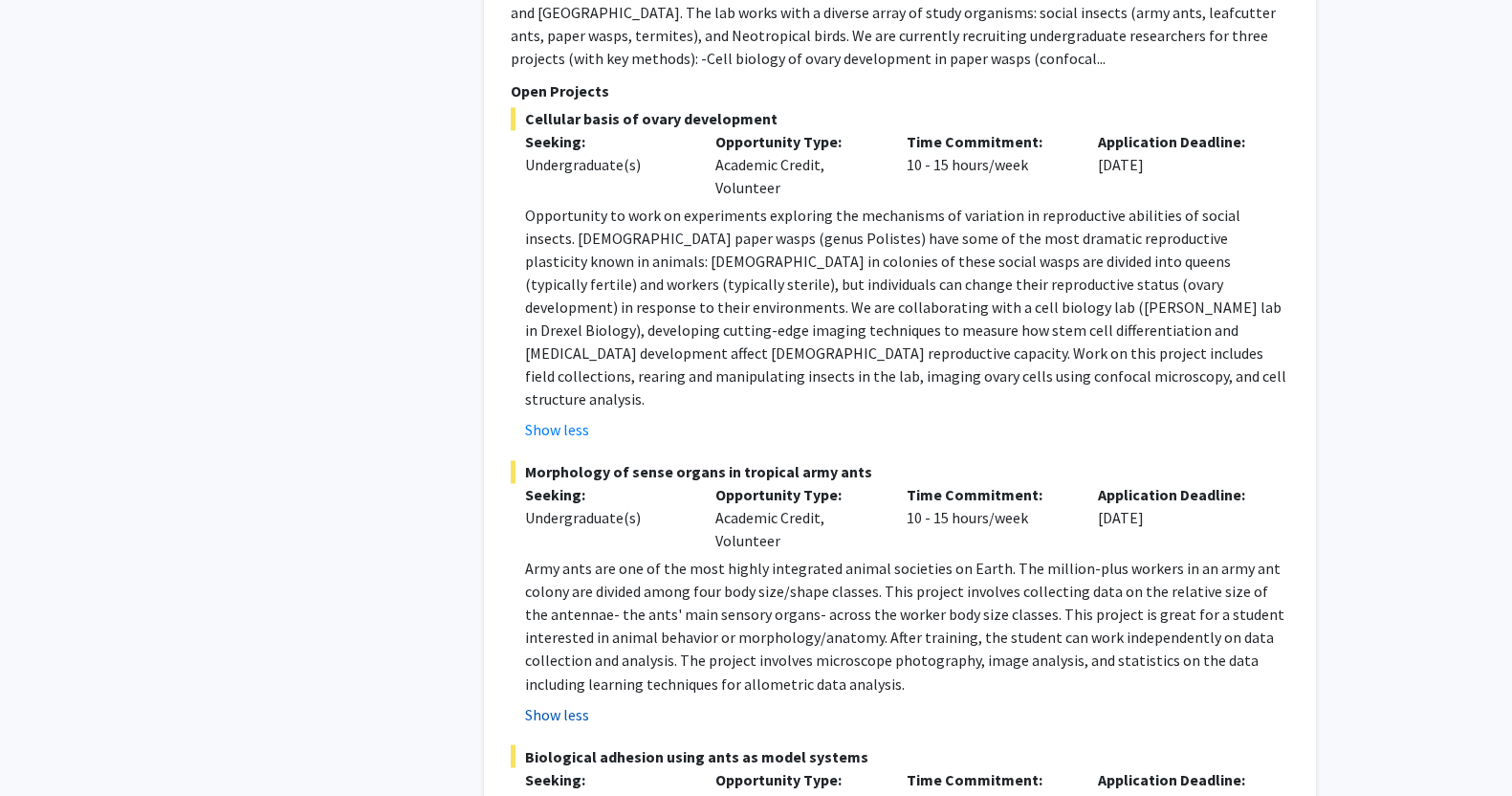
scroll to position [3860, 0]
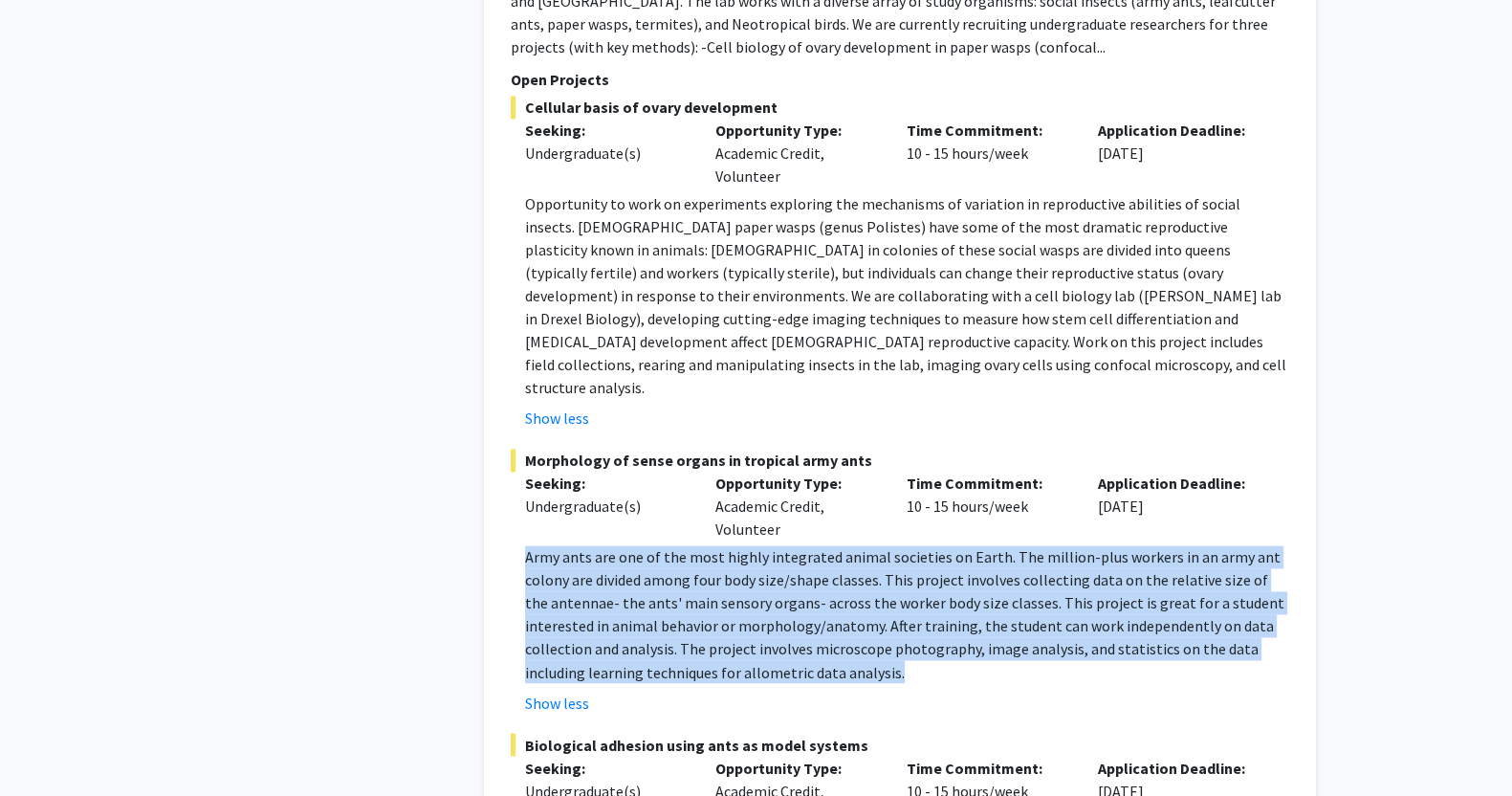
drag, startPoint x: 929, startPoint y: 574, endPoint x: 519, endPoint y: 461, distance: 425.3
click at [519, 546] on fg-read-more "Army ants are one of the most highly integrated animal societies on Earth. The …" at bounding box center [900, 629] width 778 height 168
drag, startPoint x: 519, startPoint y: 461, endPoint x: 913, endPoint y: 577, distance: 410.7
click at [913, 577] on fg-read-more "Army ants are one of the most highly integrated animal societies on Earth. The …" at bounding box center [900, 629] width 778 height 168
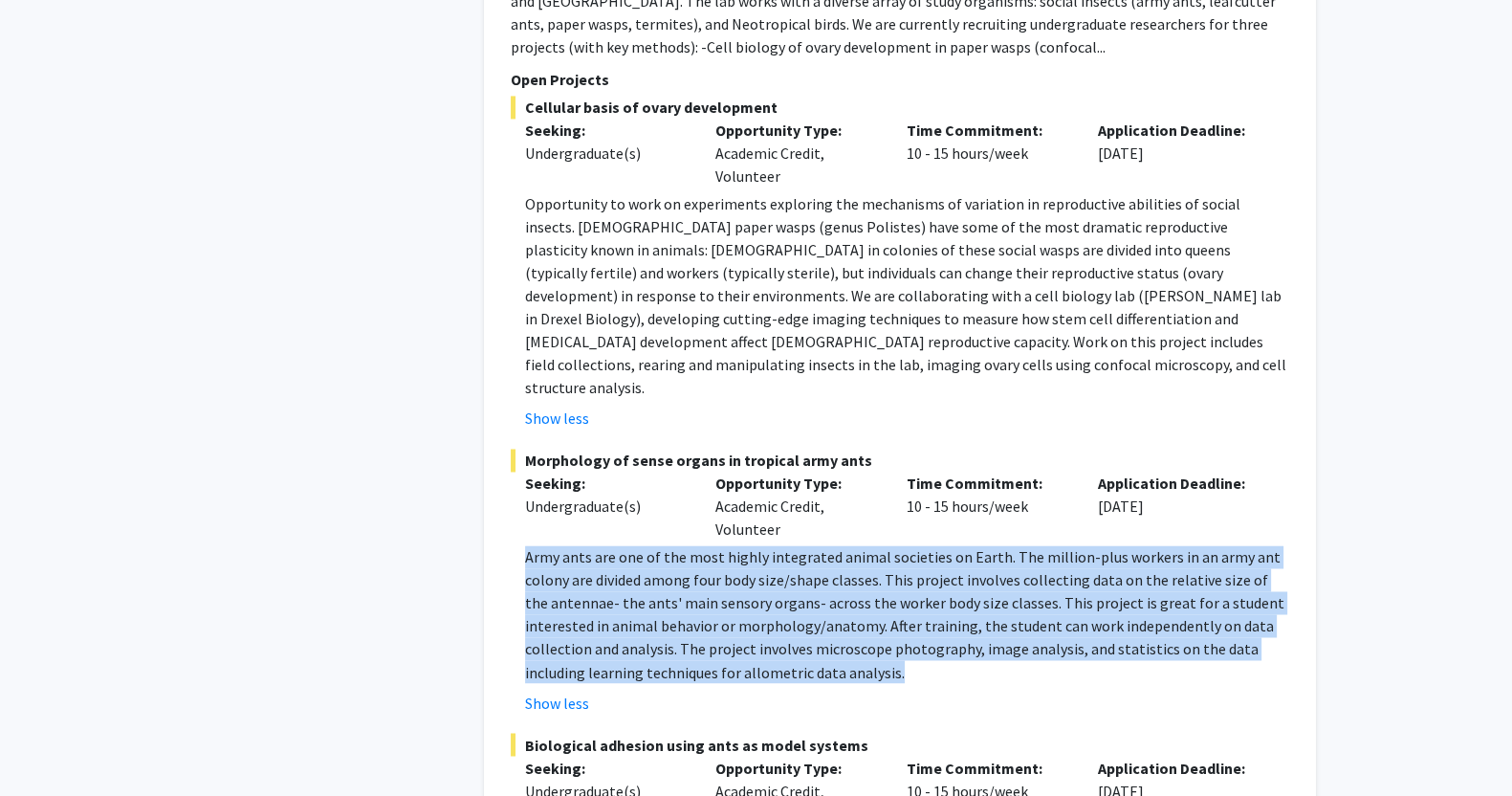
click at [913, 577] on p "Army ants are one of the most highly integrated animal societies on Earth. The …" at bounding box center [907, 614] width 765 height 138
drag, startPoint x: 913, startPoint y: 577, endPoint x: 513, endPoint y: 461, distance: 416.5
click at [513, 546] on fg-read-more "Army ants are one of the most highly integrated animal societies on Earth. The …" at bounding box center [900, 629] width 778 height 168
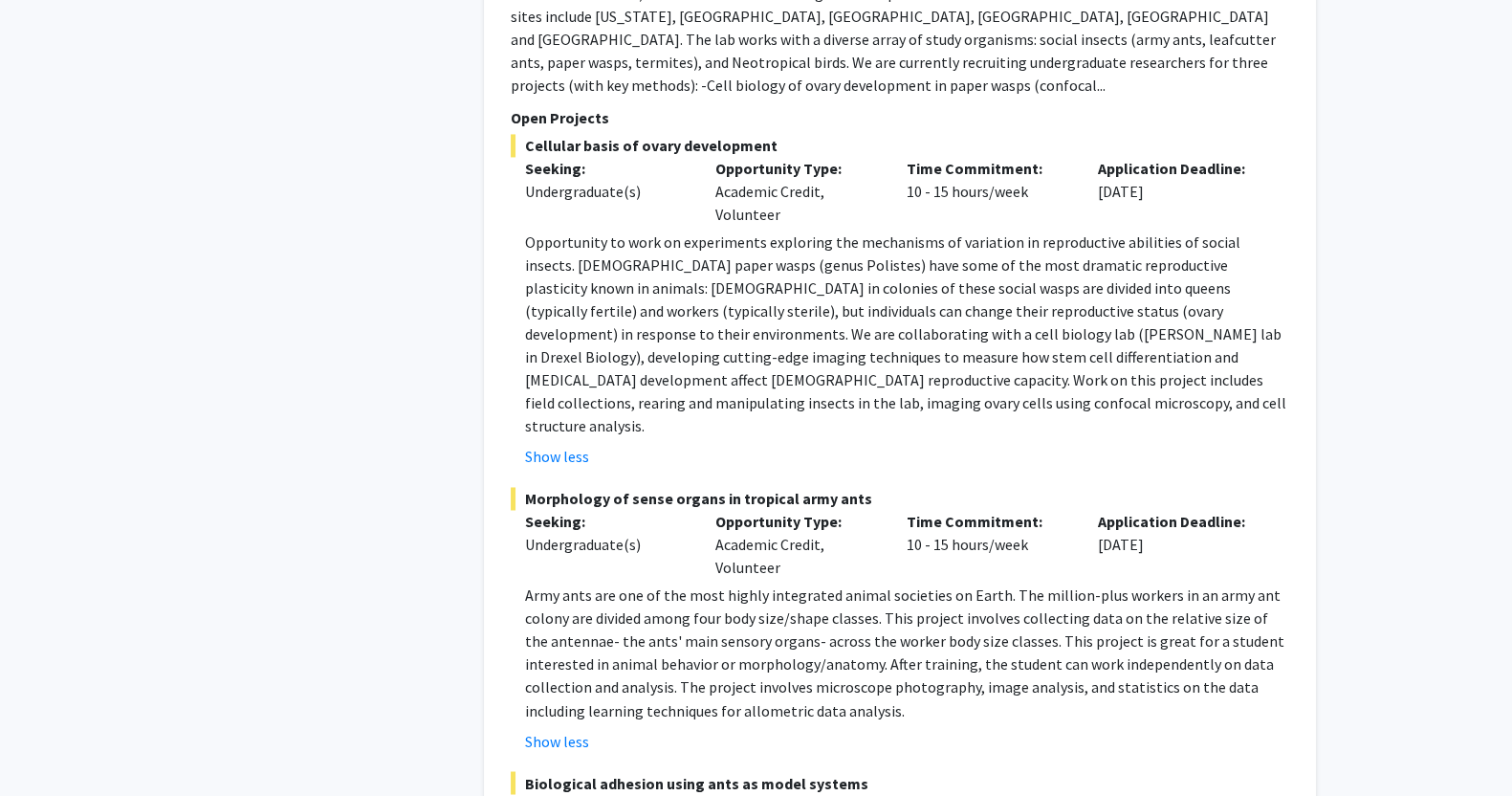
scroll to position [3824, 0]
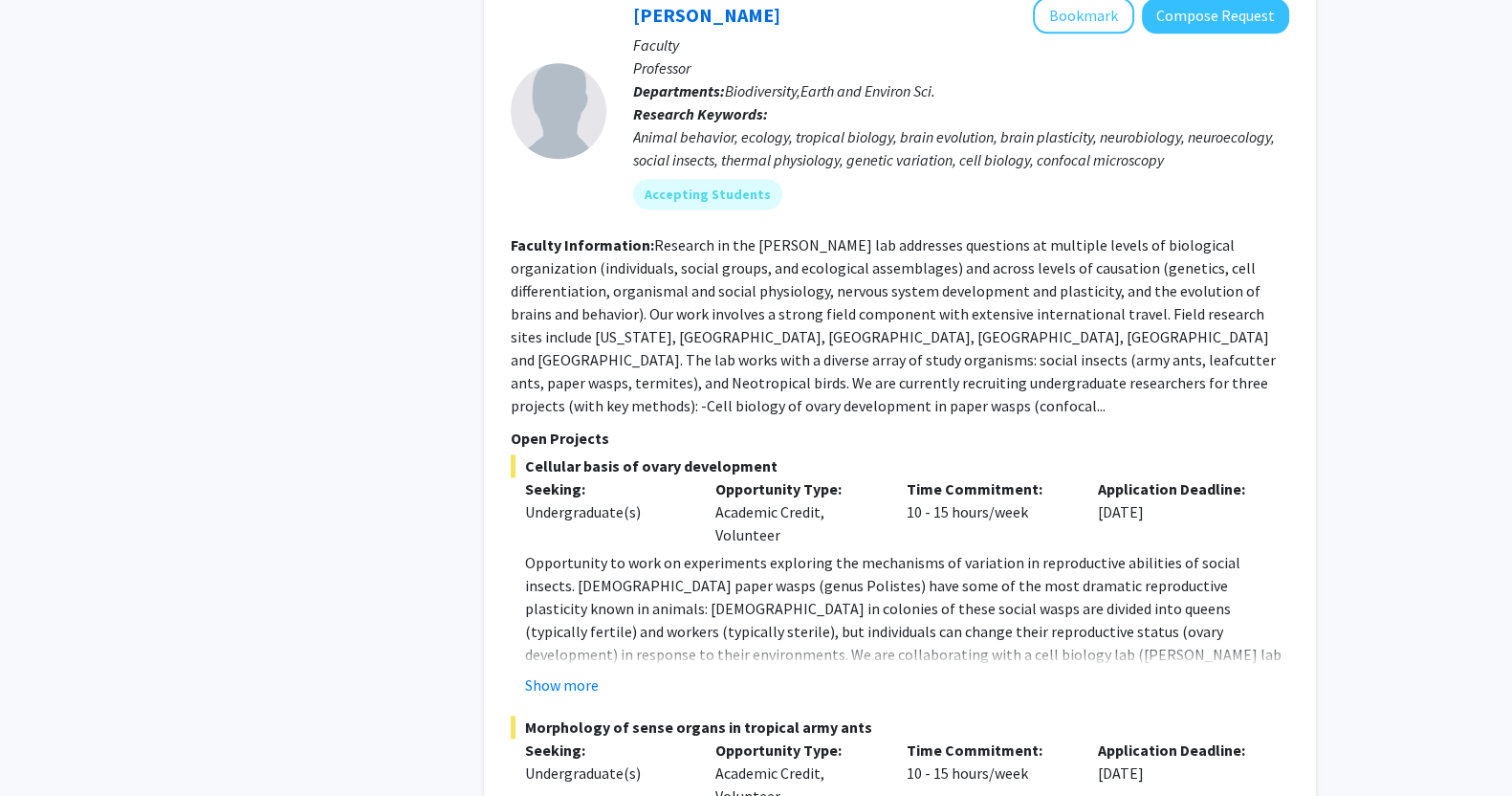
scroll to position [3204, 0]
click at [568, 672] on button "Show more" at bounding box center [562, 683] width 74 height 23
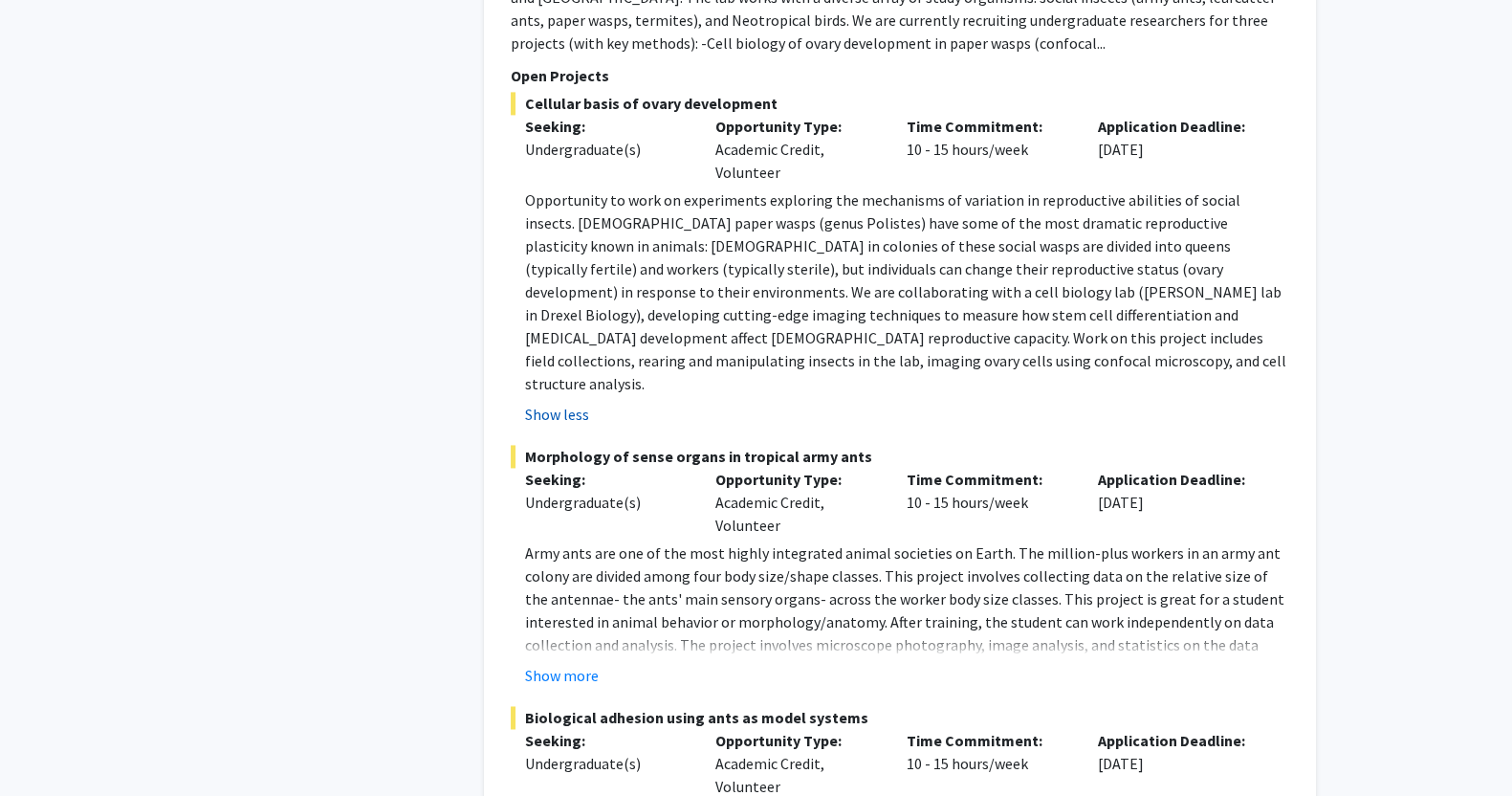
scroll to position [3566, 0]
click at [583, 663] on button "Show more" at bounding box center [562, 675] width 74 height 23
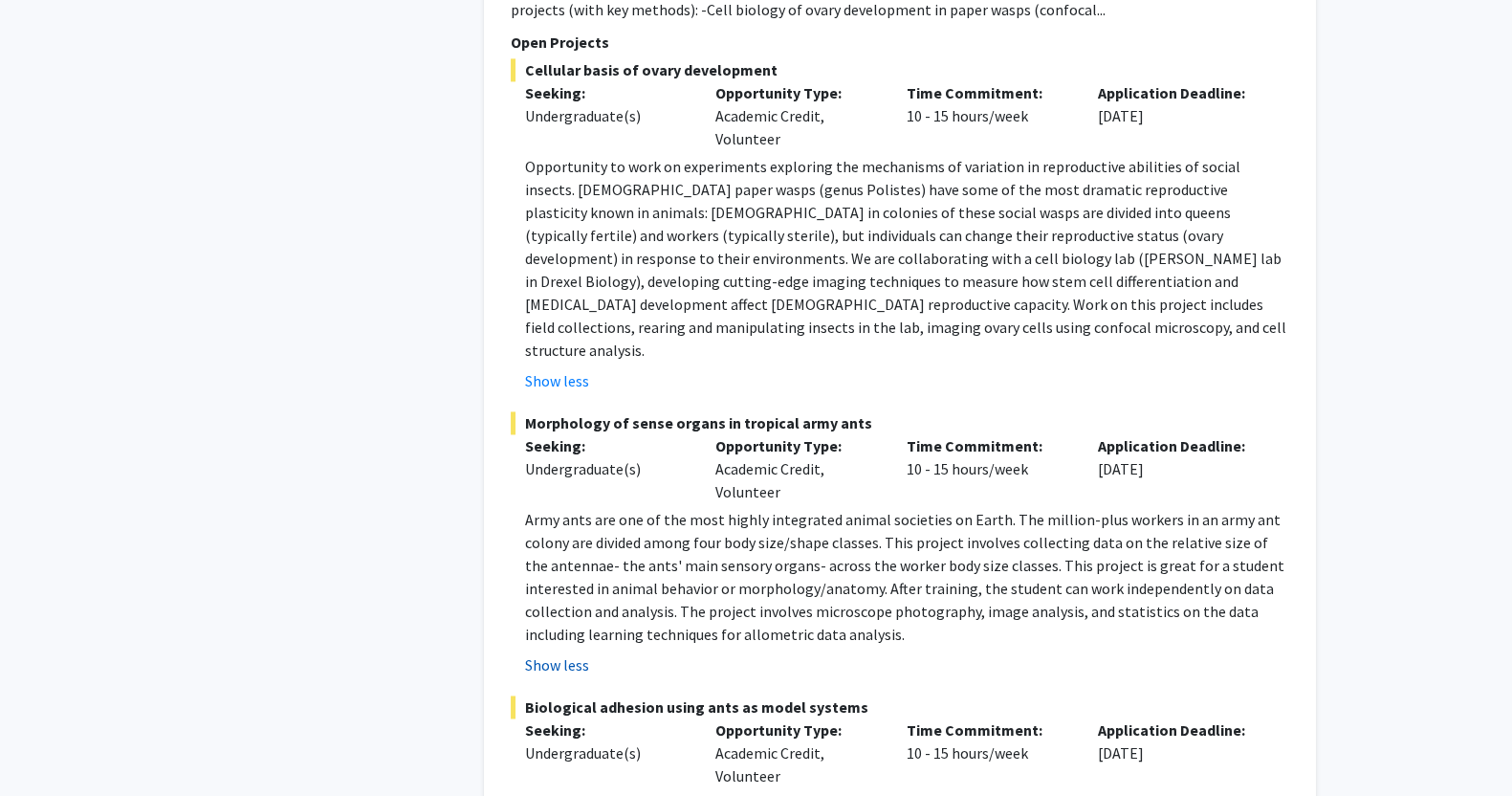
scroll to position [3601, 0]
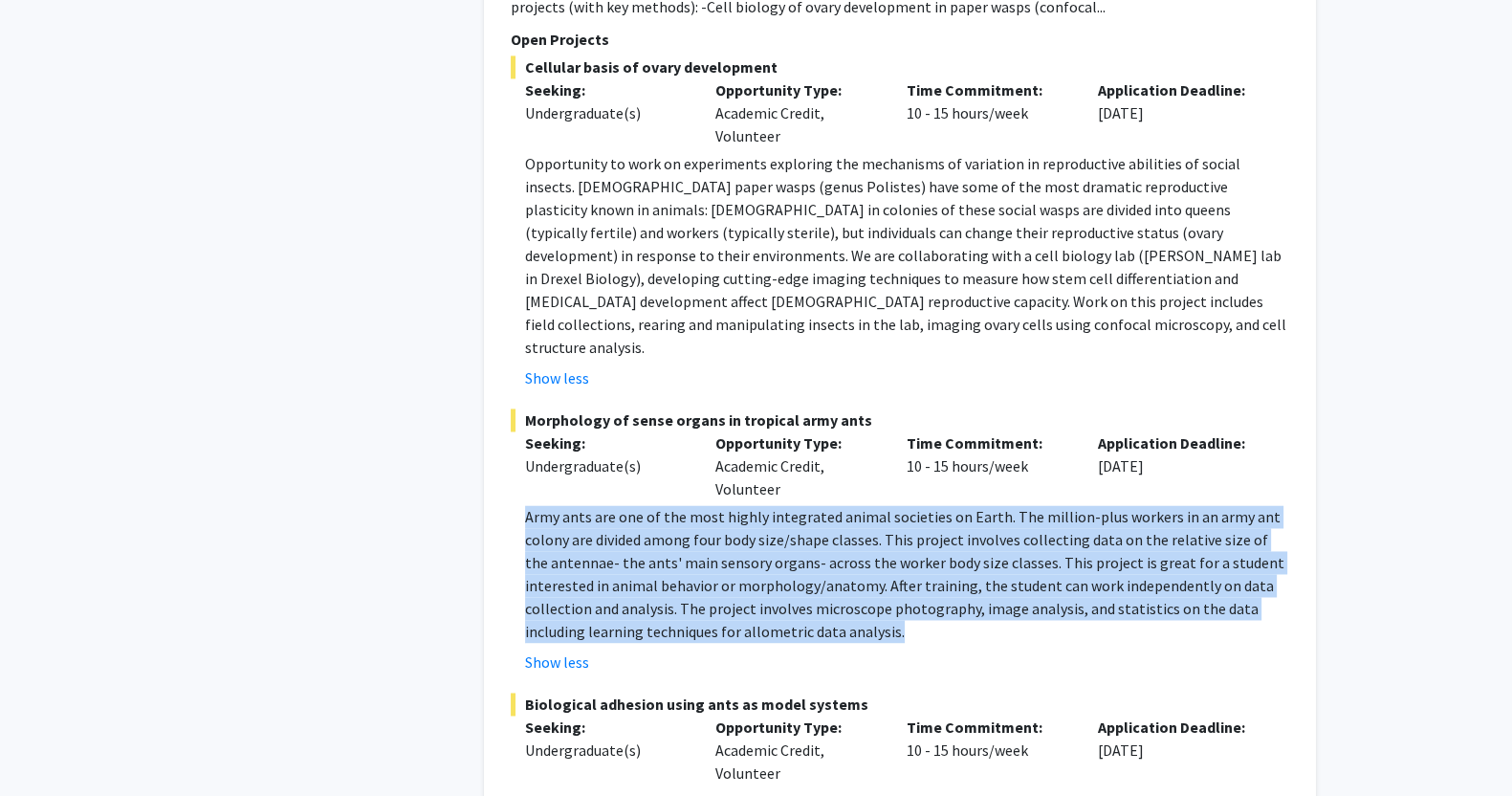
drag, startPoint x: 923, startPoint y: 564, endPoint x: 515, endPoint y: 447, distance: 424.4
click at [515, 505] on fg-read-more "Army ants are one of the most highly integrated animal societies on Earth. The …" at bounding box center [900, 588] width 778 height 168
drag, startPoint x: 515, startPoint y: 447, endPoint x: 908, endPoint y: 557, distance: 408.1
click at [908, 557] on fg-read-more "Army ants are one of the most highly integrated animal societies on Earth. The …" at bounding box center [900, 588] width 778 height 168
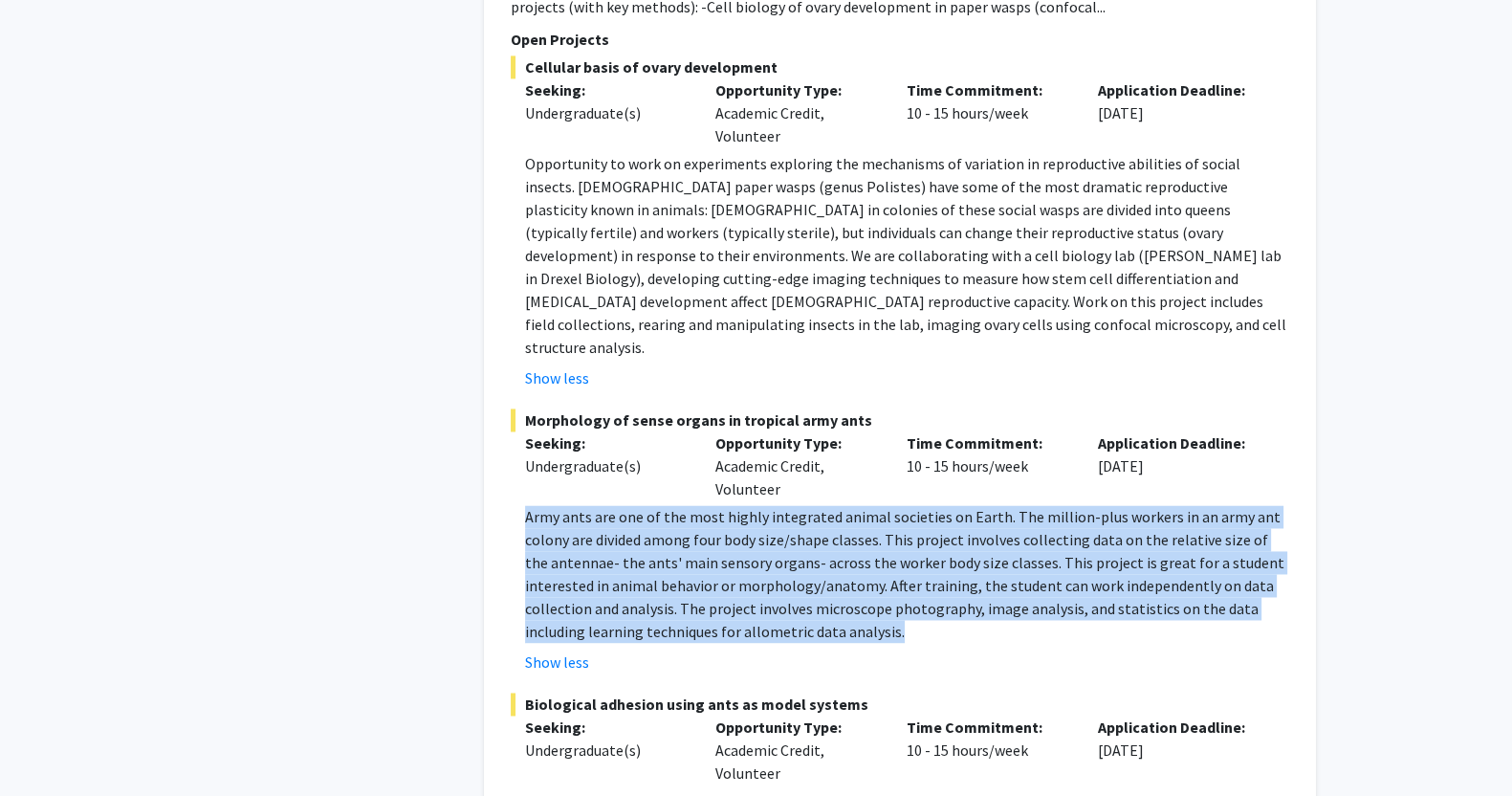
click at [908, 557] on p "Army ants are one of the most highly integrated animal societies on Earth. The …" at bounding box center [907, 574] width 765 height 138
drag, startPoint x: 908, startPoint y: 557, endPoint x: 518, endPoint y: 452, distance: 403.9
click at [518, 505] on fg-read-more "Army ants are one of the most highly integrated animal societies on Earth. The …" at bounding box center [900, 588] width 778 height 168
drag, startPoint x: 518, startPoint y: 452, endPoint x: 928, endPoint y: 552, distance: 422.0
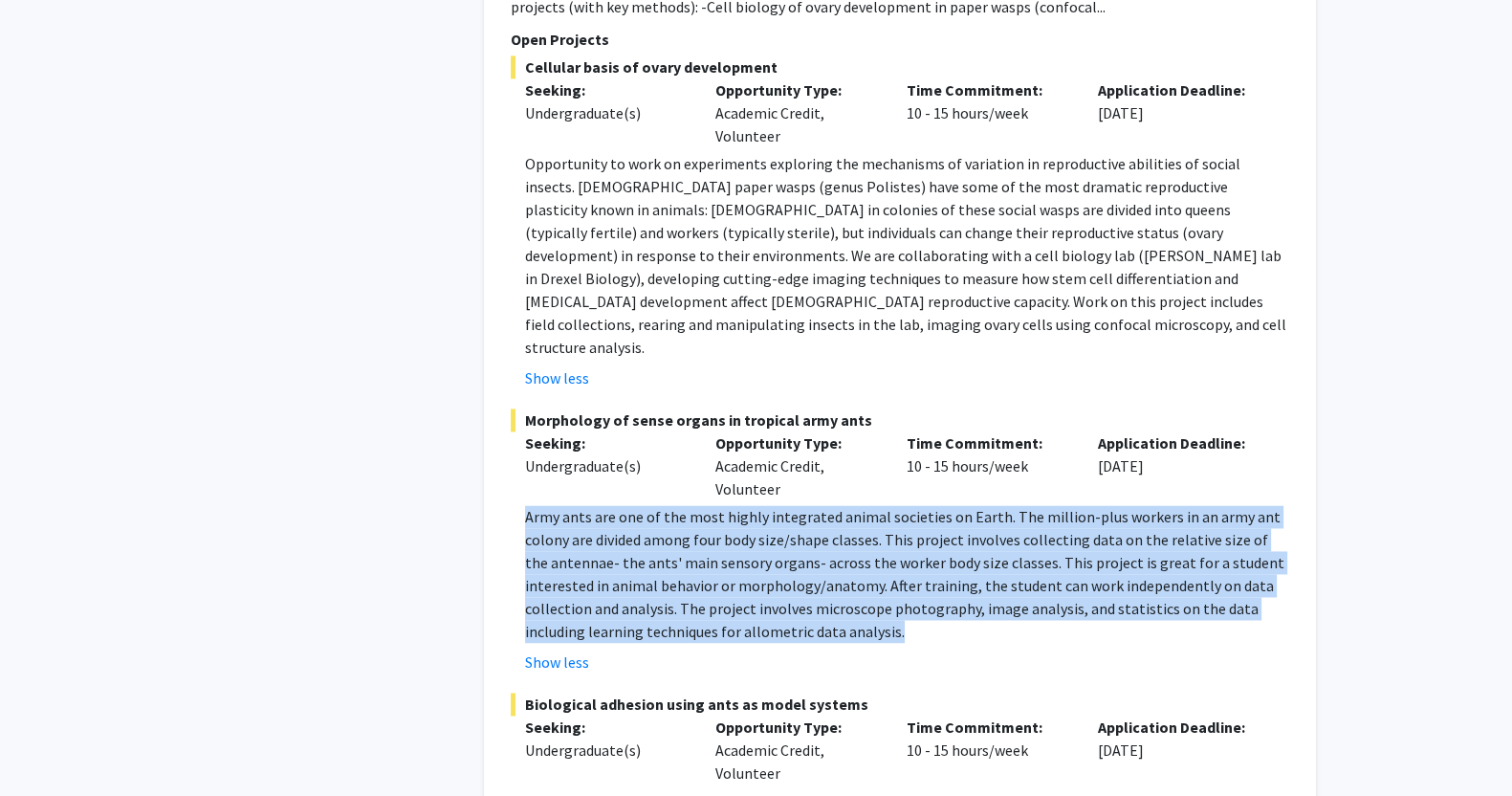
click at [928, 552] on fg-read-more "Army ants are one of the most highly integrated animal societies on Earth. The …" at bounding box center [900, 588] width 778 height 168
click at [928, 552] on p "Army ants are one of the most highly integrated animal societies on Earth. The …" at bounding box center [907, 574] width 765 height 138
drag, startPoint x: 928, startPoint y: 552, endPoint x: 520, endPoint y: 449, distance: 420.8
click at [520, 505] on fg-read-more "Army ants are one of the most highly integrated animal societies on Earth. The …" at bounding box center [900, 588] width 778 height 168
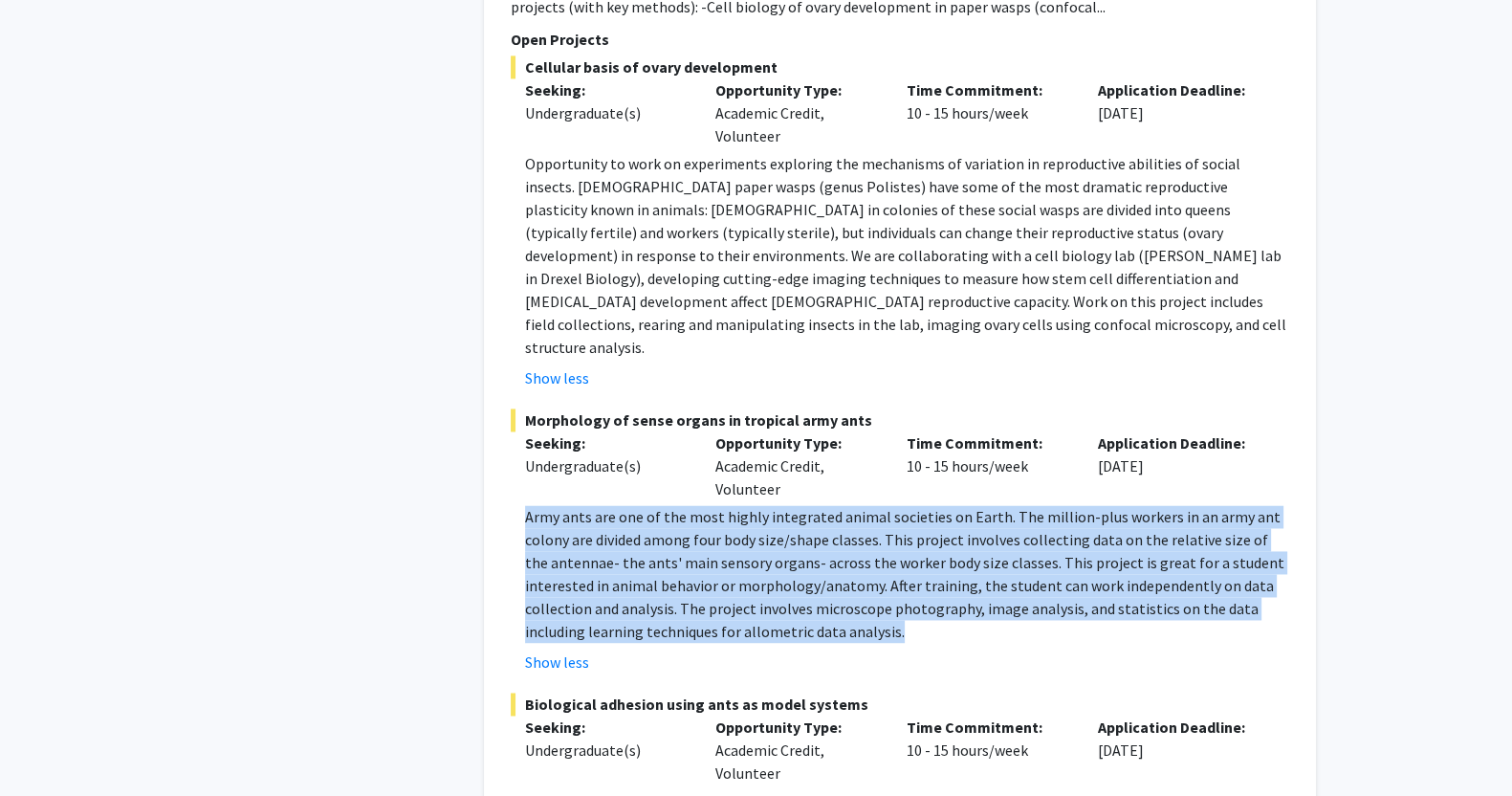
drag, startPoint x: 520, startPoint y: 449, endPoint x: 913, endPoint y: 557, distance: 407.6
click at [913, 557] on fg-read-more "Army ants are one of the most highly integrated animal societies on Earth. The …" at bounding box center [900, 588] width 778 height 168
click at [913, 557] on p "Army ants are one of the most highly integrated animal societies on Earth. The …" at bounding box center [907, 574] width 765 height 138
drag, startPoint x: 913, startPoint y: 557, endPoint x: 520, endPoint y: 433, distance: 412.1
click at [520, 433] on div "Morphology of sense organs in tropical army ants Seeking: Undergraduate(s) Oppo…" at bounding box center [900, 541] width 778 height 265
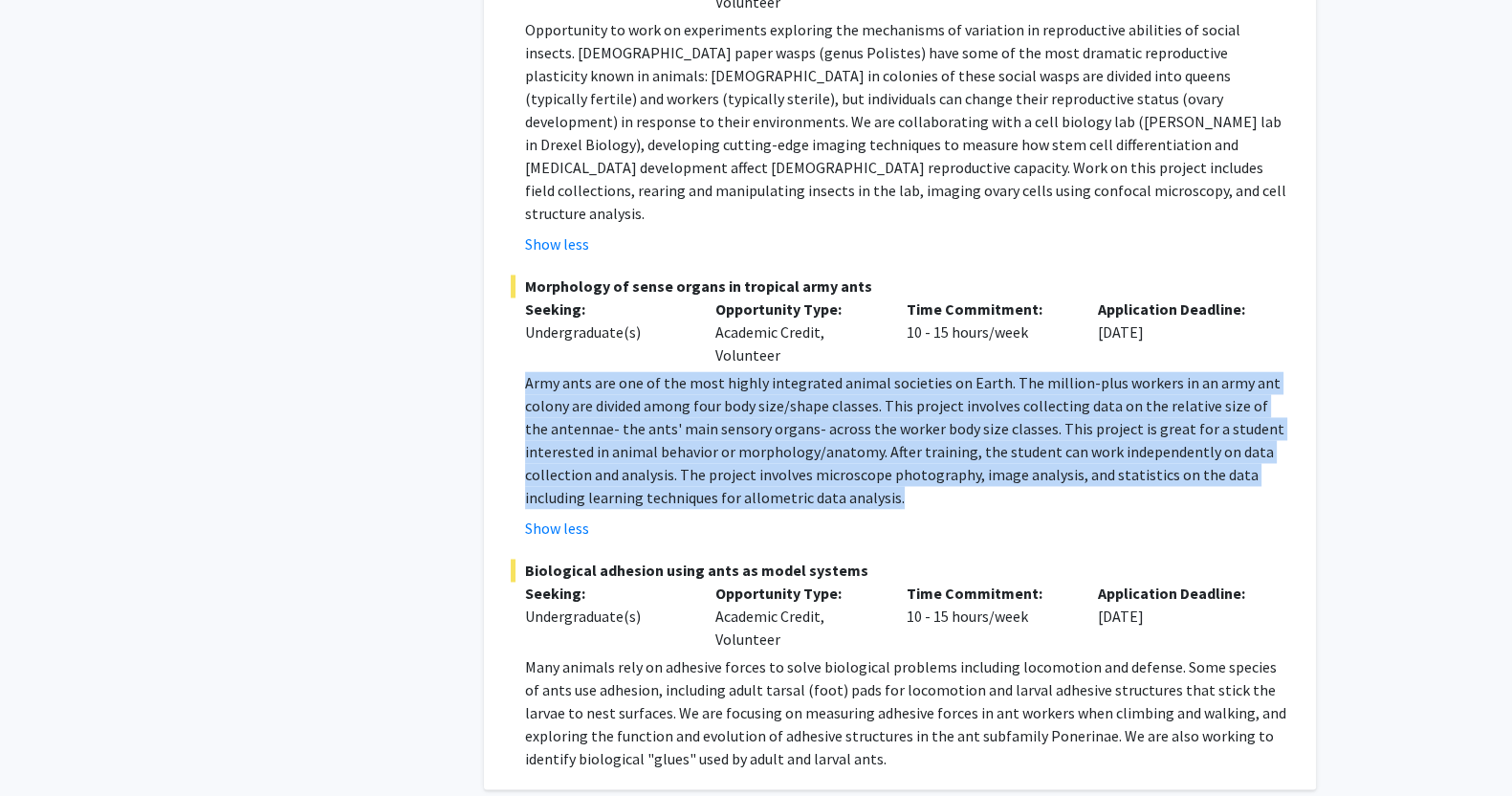
scroll to position [3735, 0]
click at [899, 423] on p "Army ants are one of the most highly integrated animal societies on Earth. The …" at bounding box center [907, 440] width 765 height 138
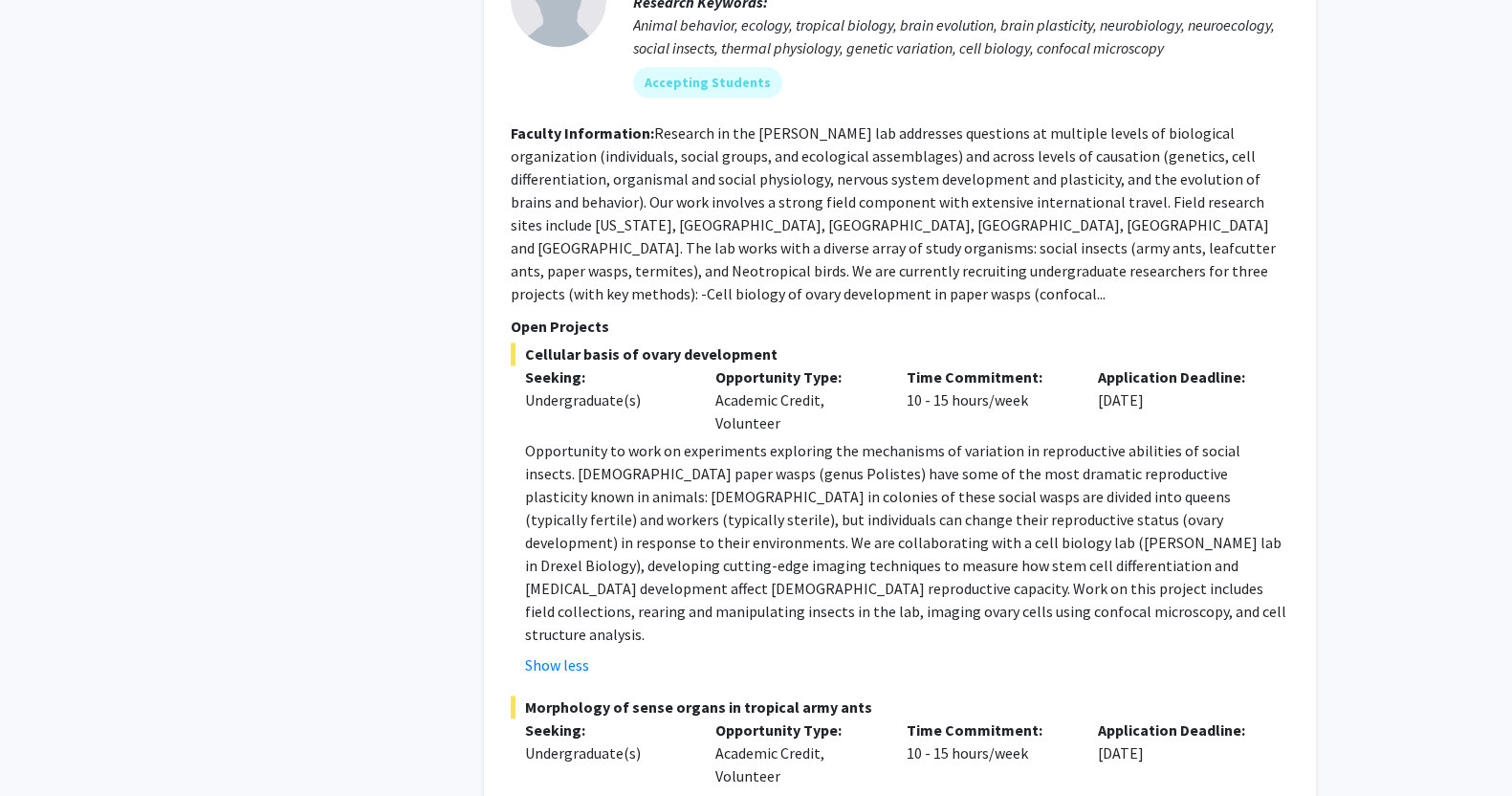
scroll to position [3319, 0]
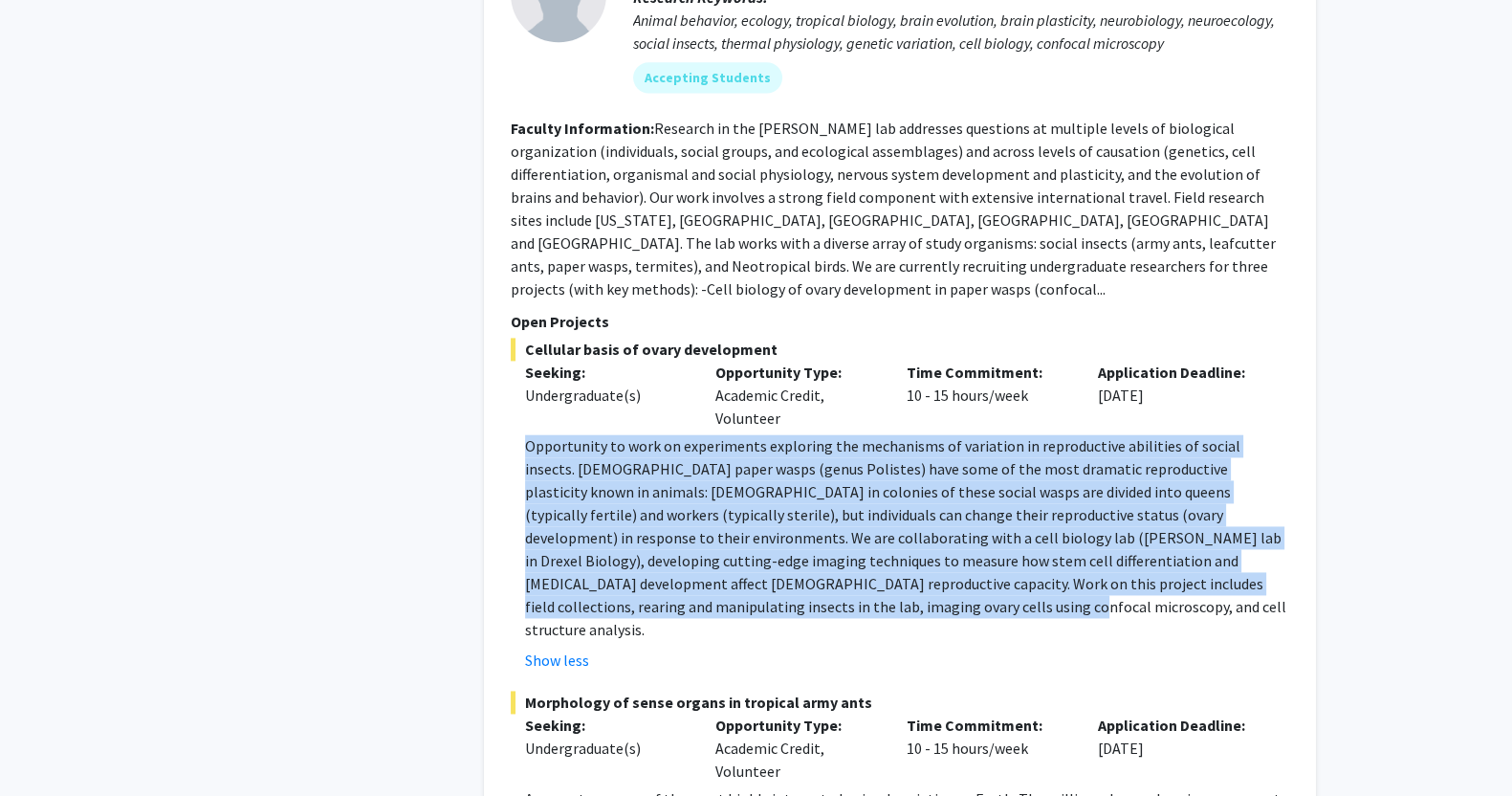
drag, startPoint x: 732, startPoint y: 547, endPoint x: 495, endPoint y: 399, distance: 279.4
click at [495, 399] on div "[PERSON_NAME] Bookmark Compose Request Faculty Professor Departments: Biodivers…" at bounding box center [901, 533] width 833 height 1344
drag, startPoint x: 495, startPoint y: 399, endPoint x: 732, endPoint y: 559, distance: 286.0
click at [732, 559] on div "[PERSON_NAME] Bookmark Compose Request Faculty Professor Departments: Biodivers…" at bounding box center [901, 533] width 833 height 1344
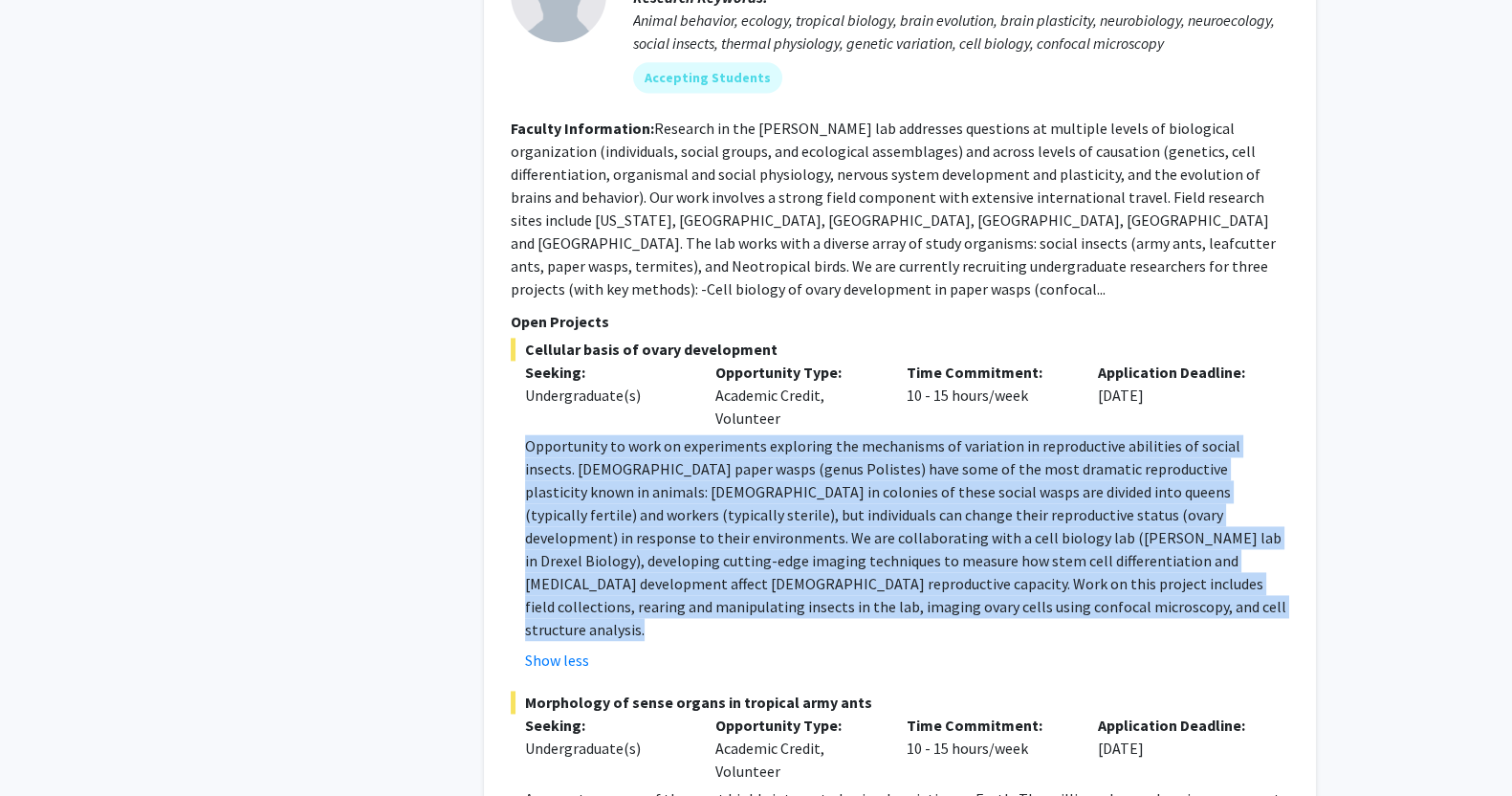
click at [732, 559] on p "Opportunity to work on experiments exploring the mechanisms of variation in rep…" at bounding box center [907, 538] width 765 height 207
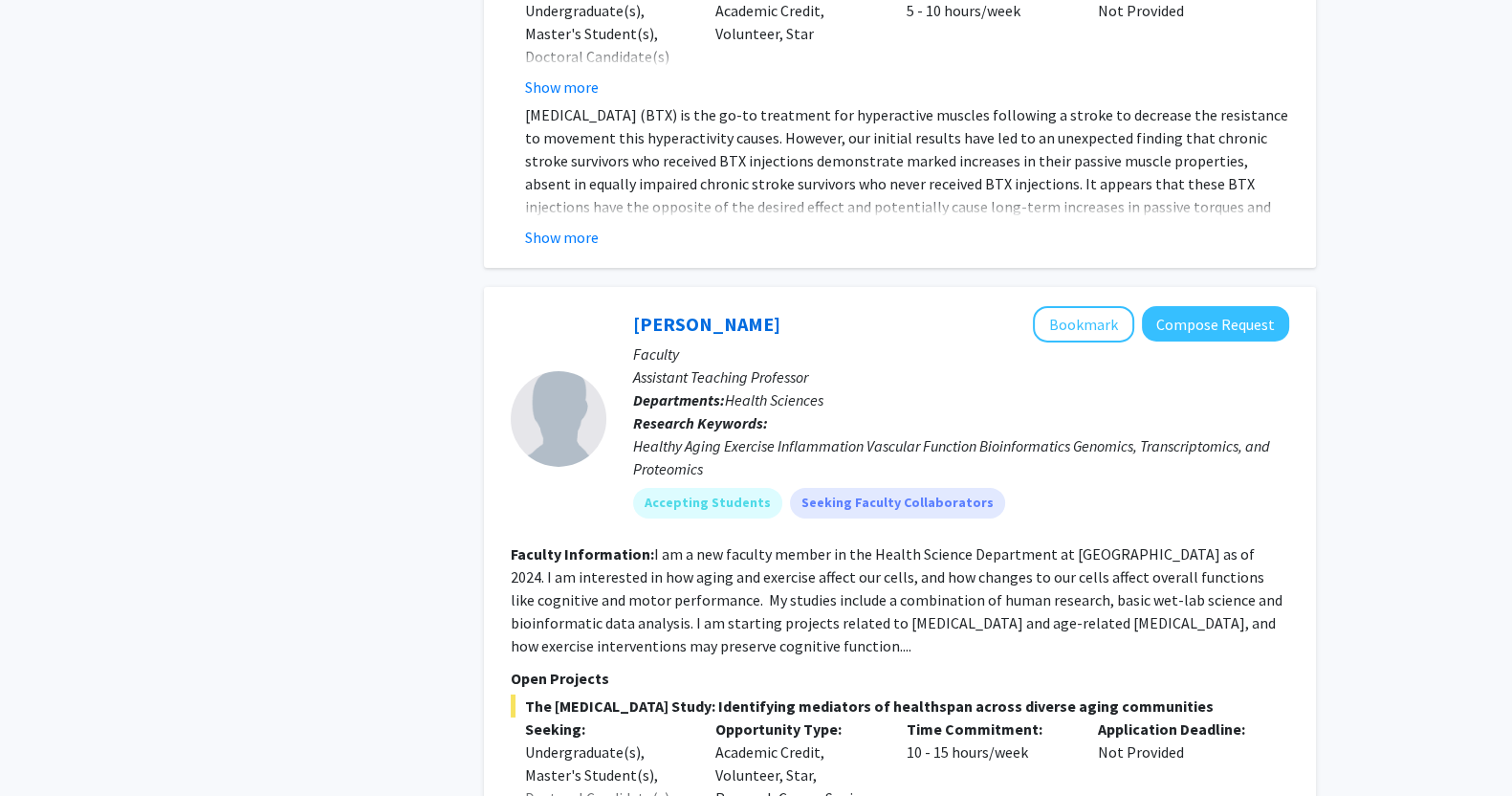
scroll to position [7826, 0]
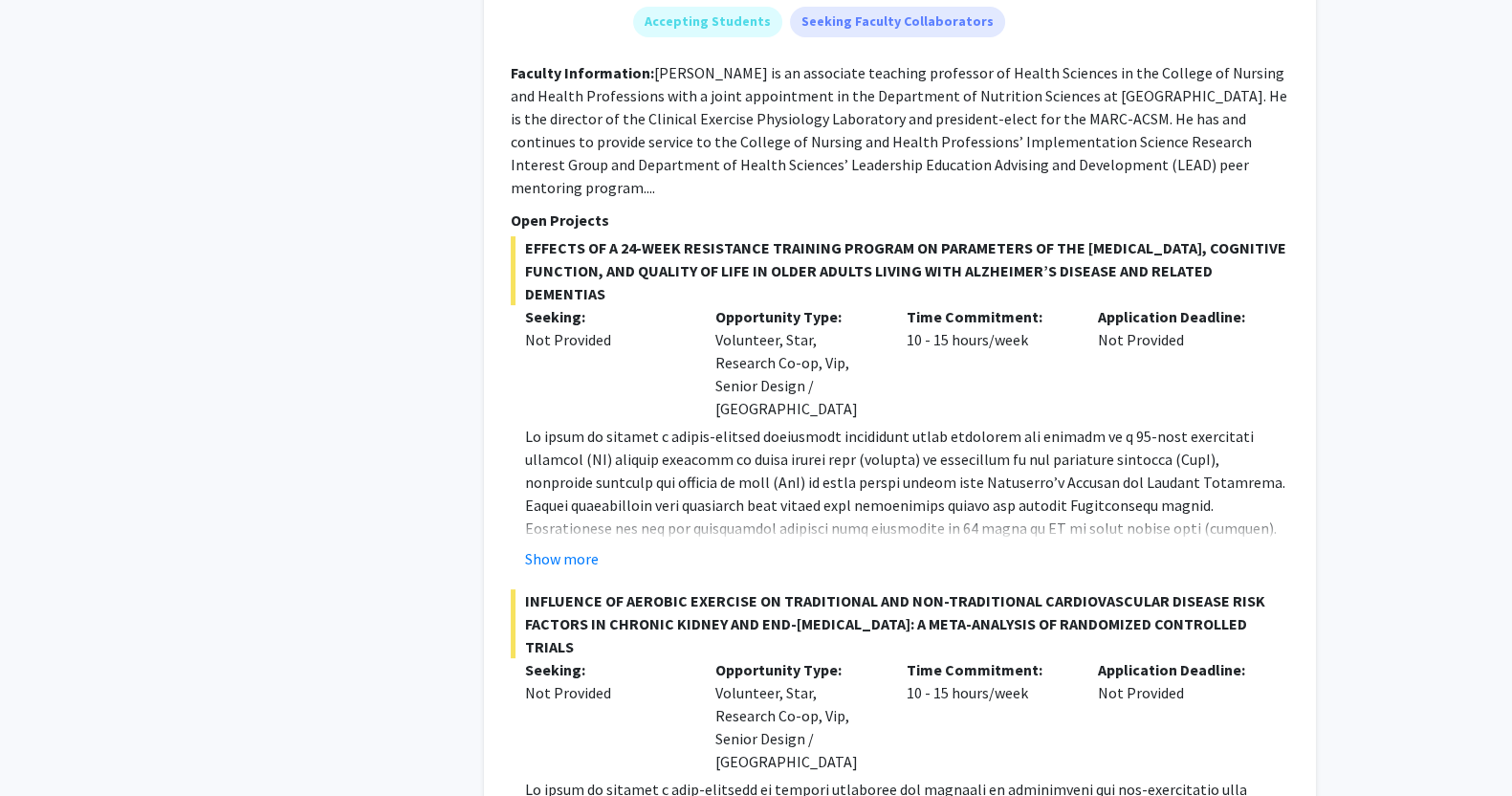
scroll to position [9462, 0]
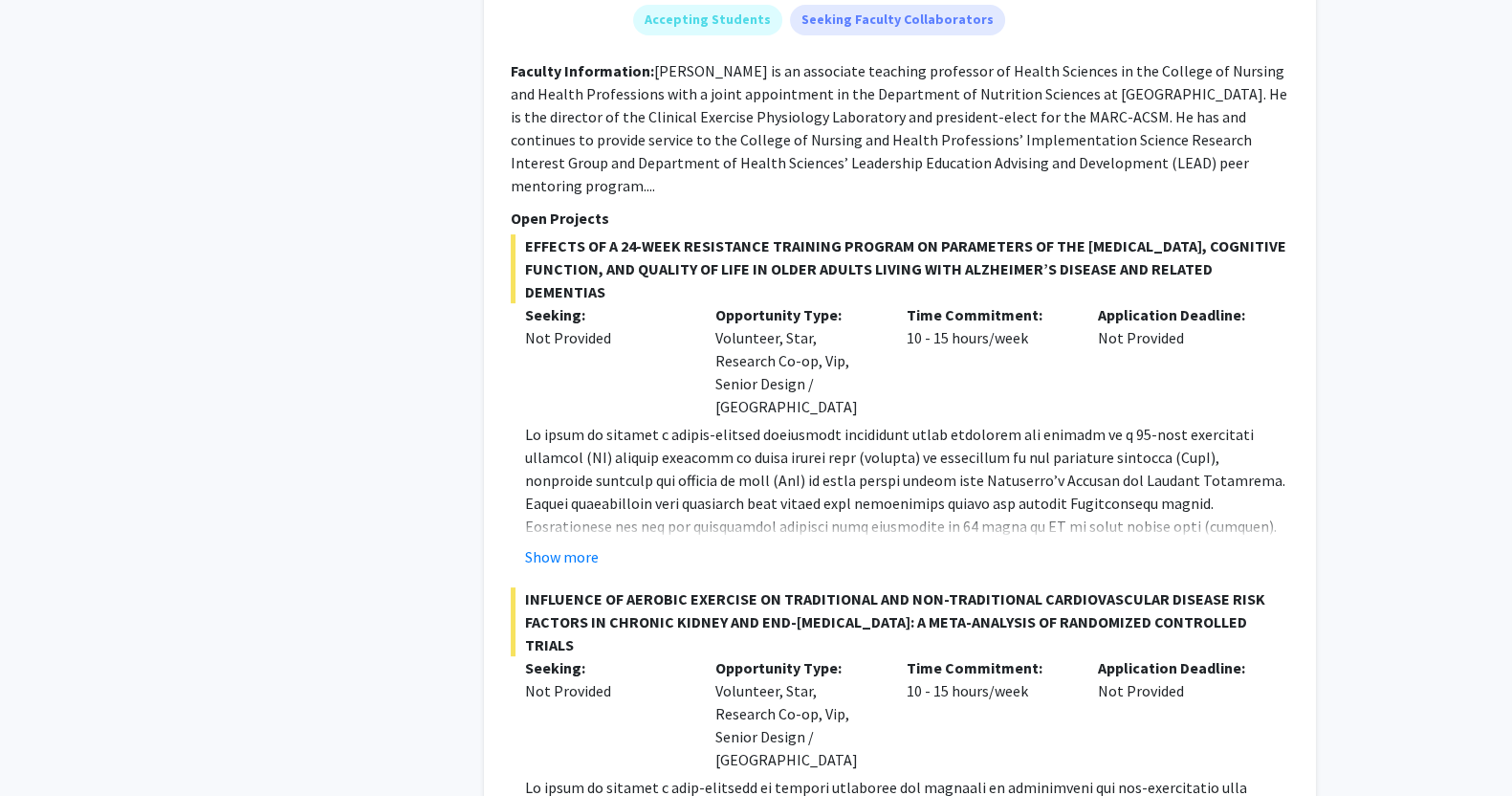
drag, startPoint x: 629, startPoint y: 149, endPoint x: 526, endPoint y: 101, distance: 113.6
click at [526, 234] on span "EFFECTS OF A 24-WEEK RESISTANCE TRAINING PROGRAM ON PARAMETERS OF THE [MEDICAL_…" at bounding box center [900, 268] width 778 height 69
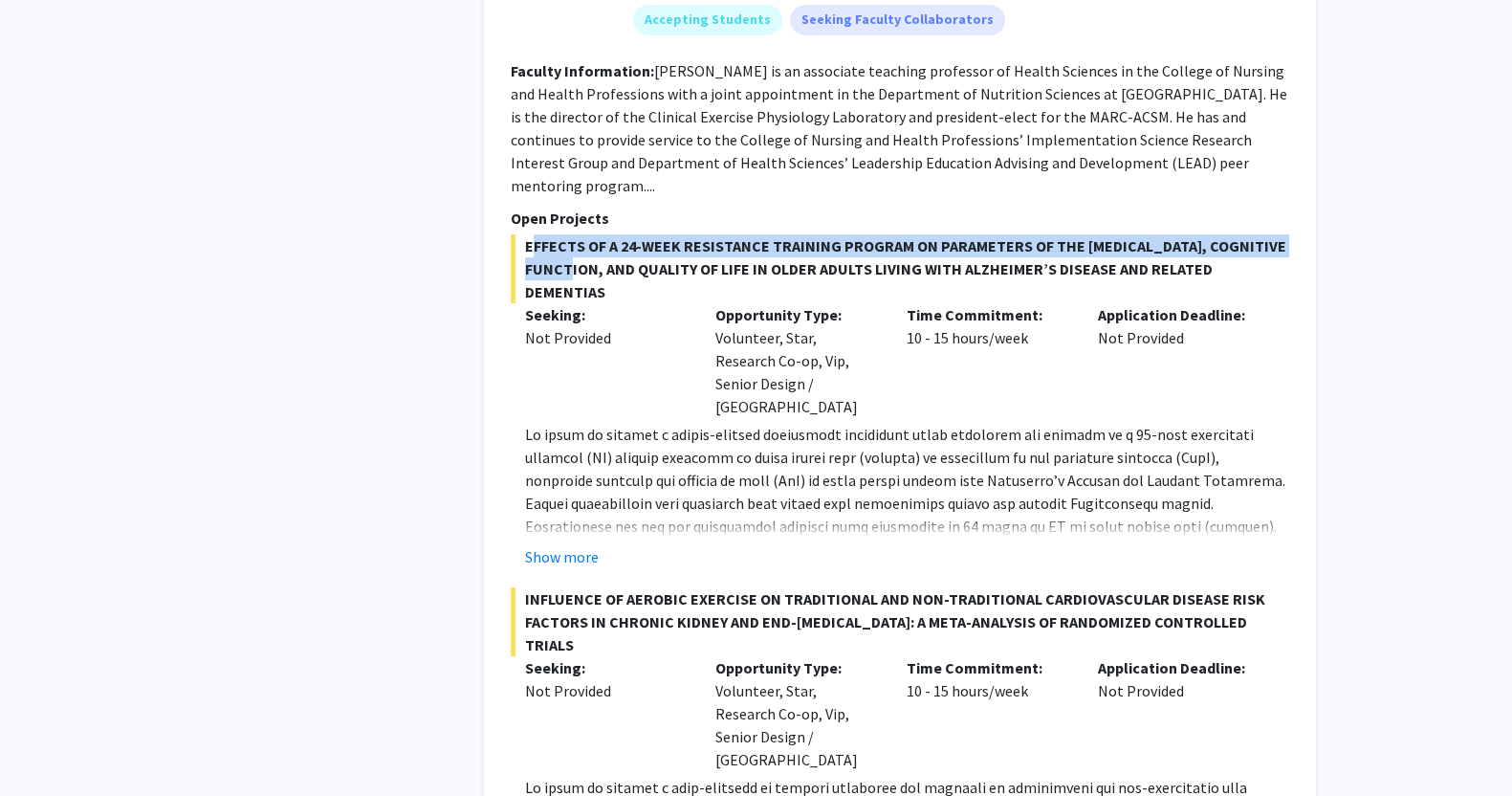
drag, startPoint x: 526, startPoint y: 101, endPoint x: 596, endPoint y: 129, distance: 75.4
click at [596, 234] on span "EFFECTS OF A 24-WEEK RESISTANCE TRAINING PROGRAM ON PARAMETERS OF THE [MEDICAL_…" at bounding box center [900, 268] width 778 height 69
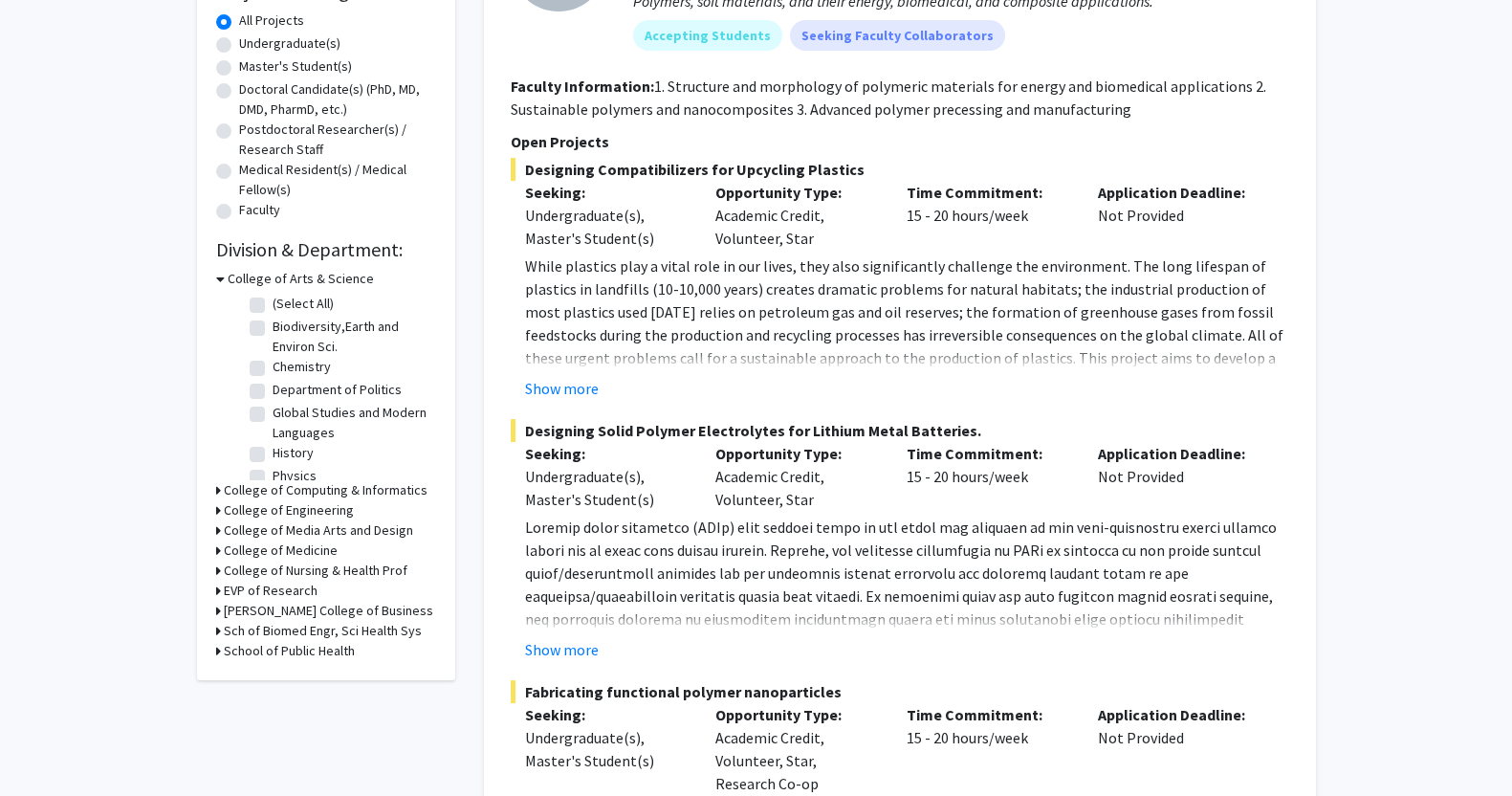
scroll to position [0, 0]
